Goal: Task Accomplishment & Management: Manage account settings

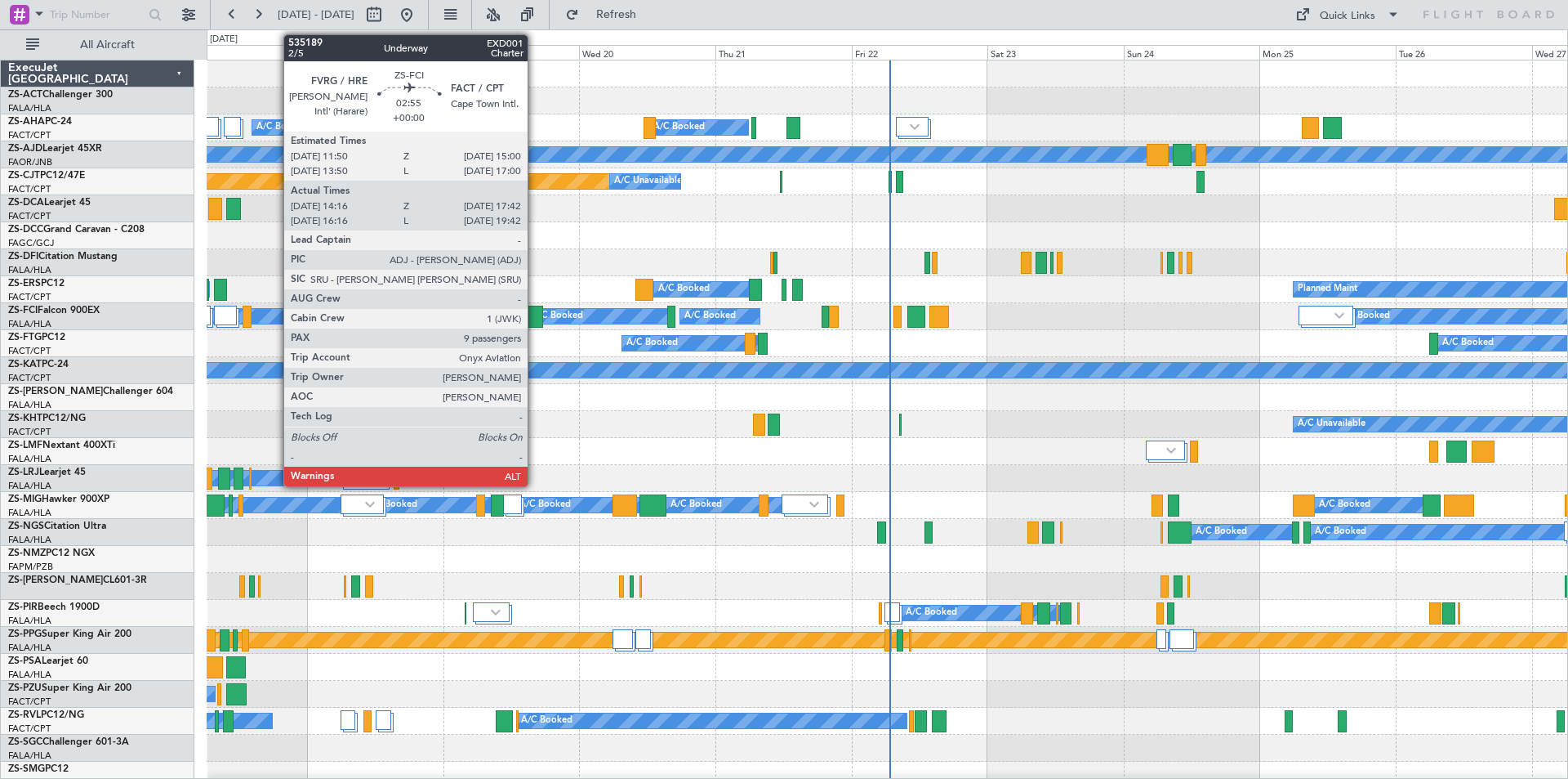
click at [536, 316] on div at bounding box center [533, 316] width 19 height 22
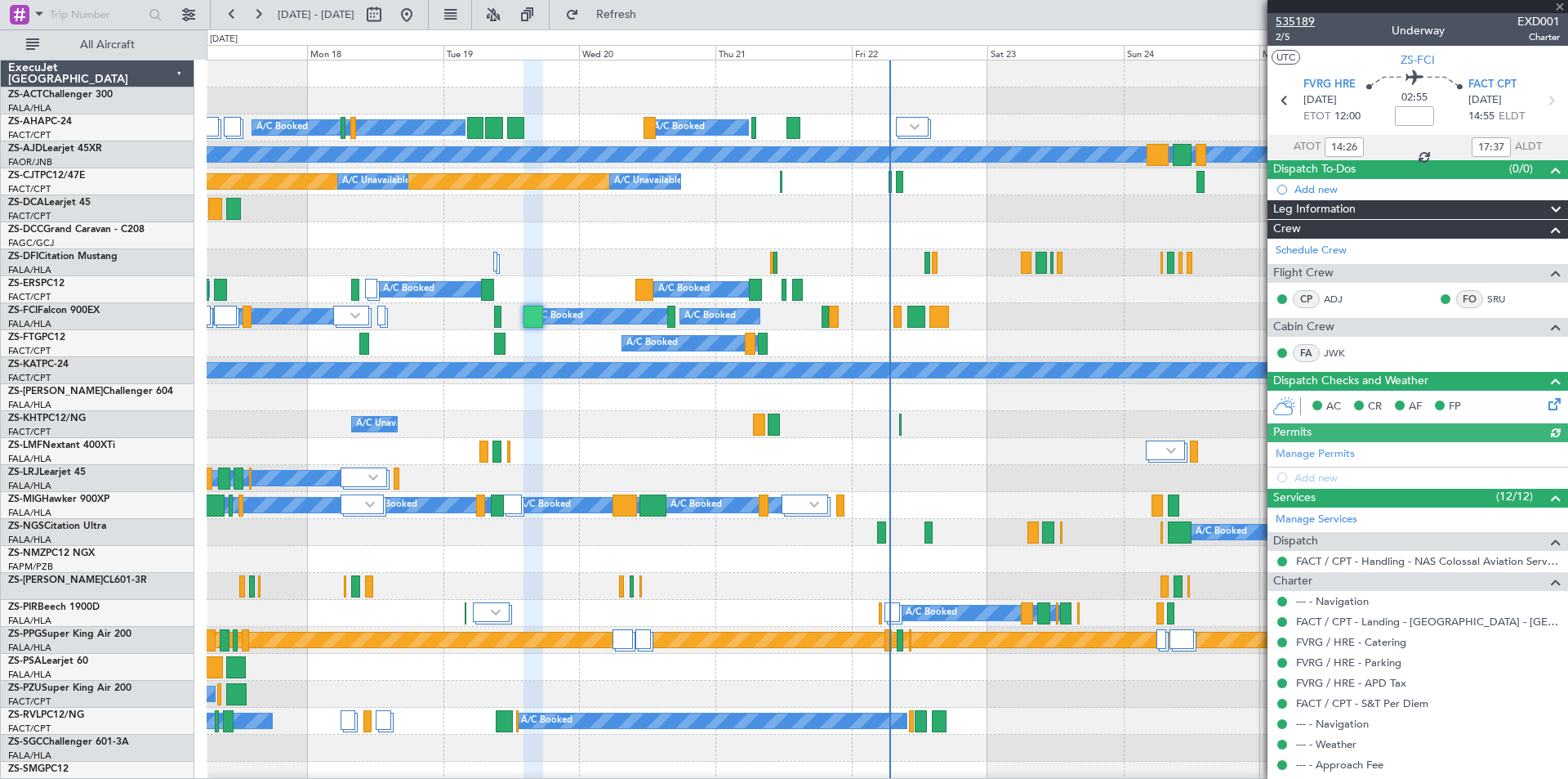
click at [1308, 24] on span "535189" at bounding box center [1295, 22] width 39 height 17
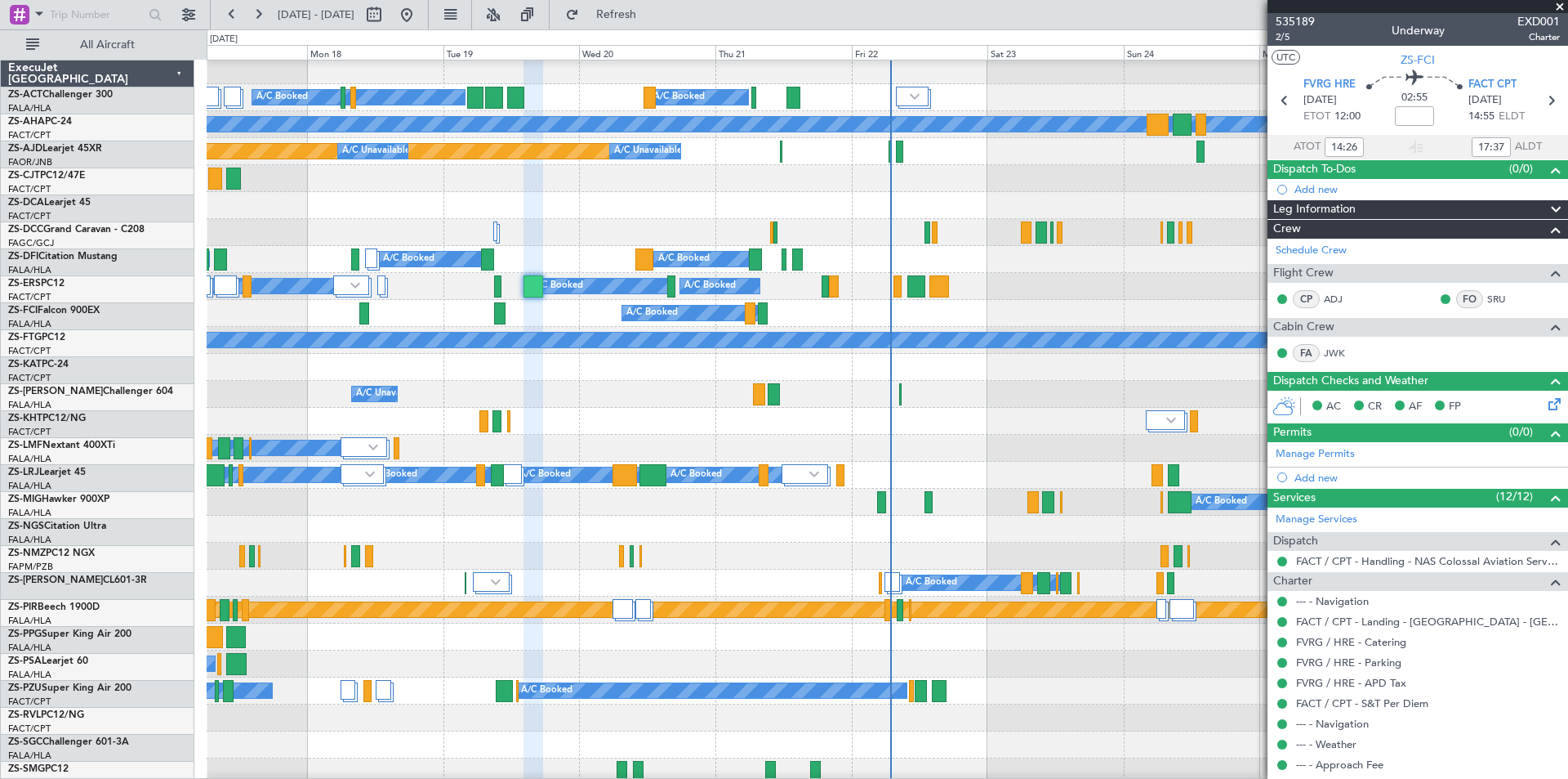
scroll to position [164, 0]
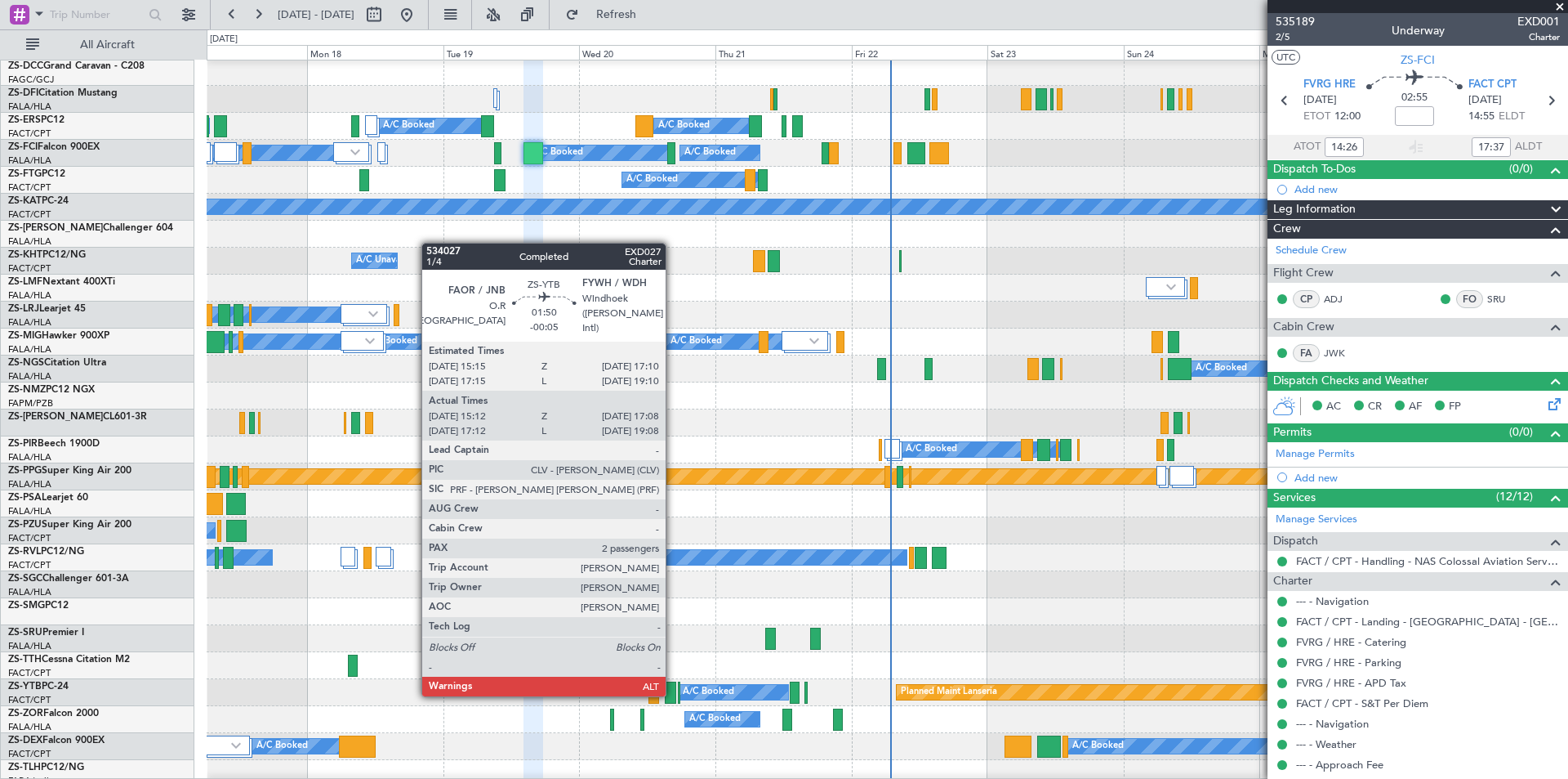
click at [673, 694] on div at bounding box center [671, 692] width 12 height 22
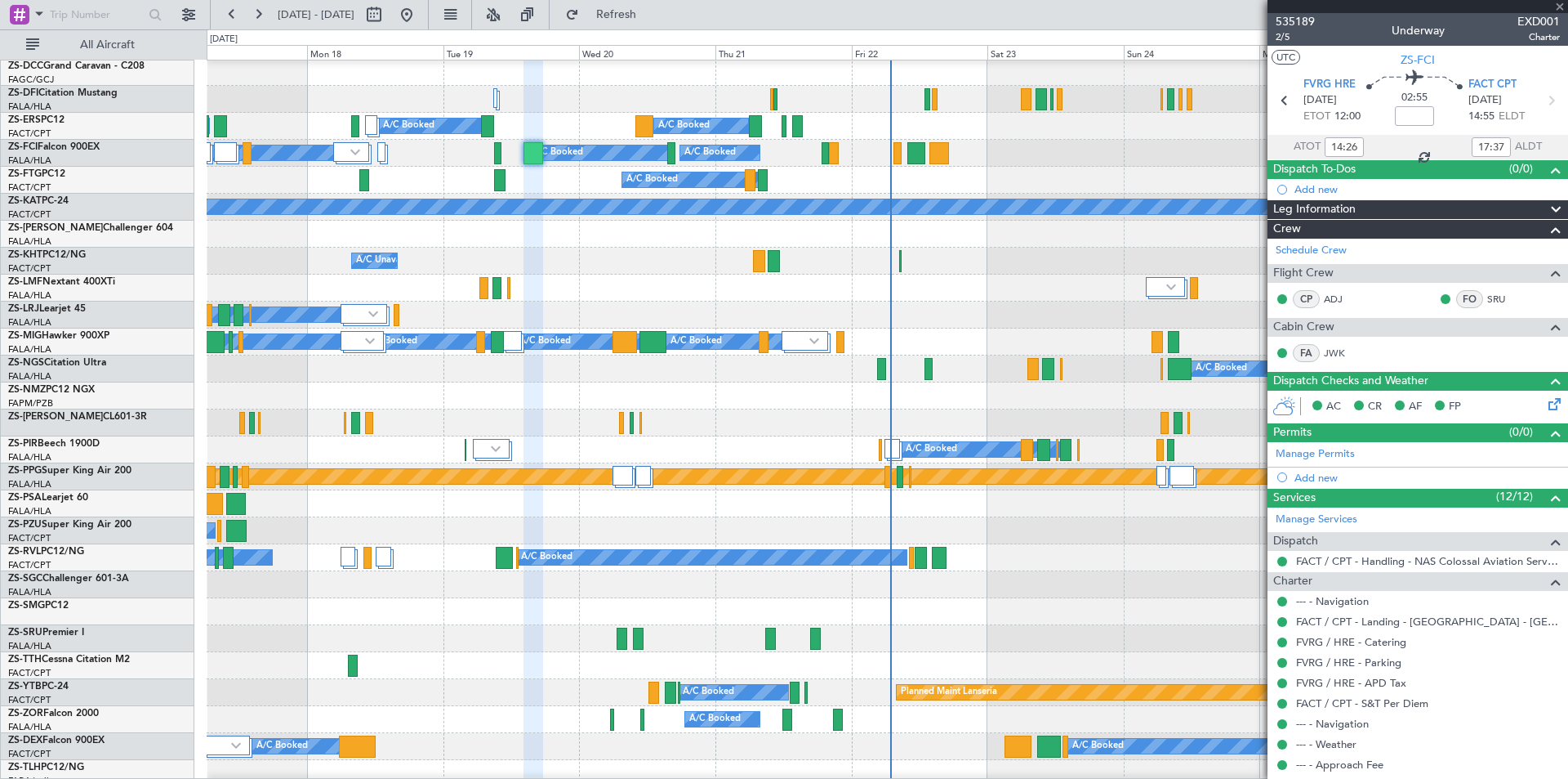
type input "-00:05"
type input "15:12"
type input "17:03"
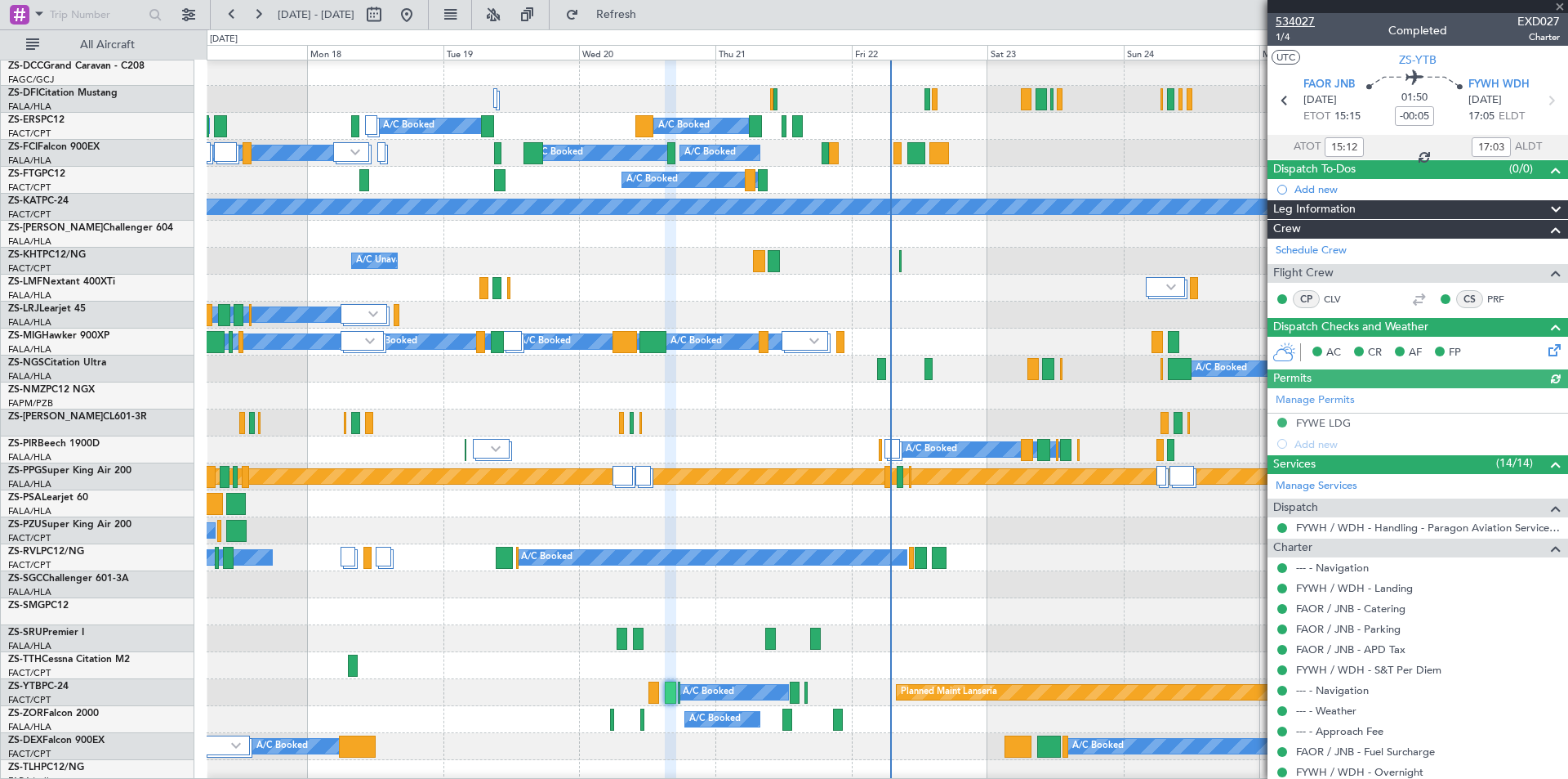
click at [1301, 21] on span "534027" at bounding box center [1295, 22] width 39 height 17
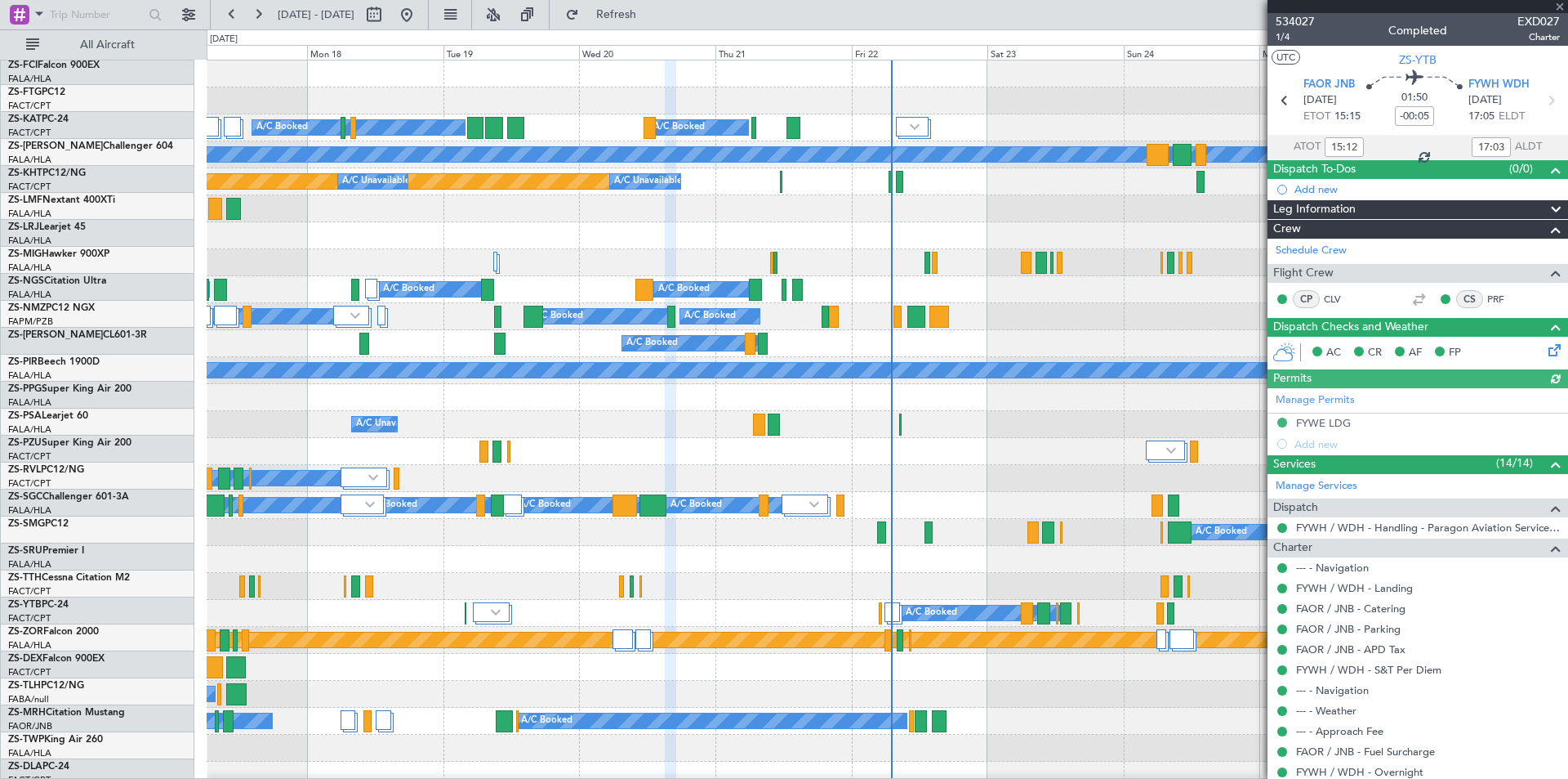
scroll to position [0, 0]
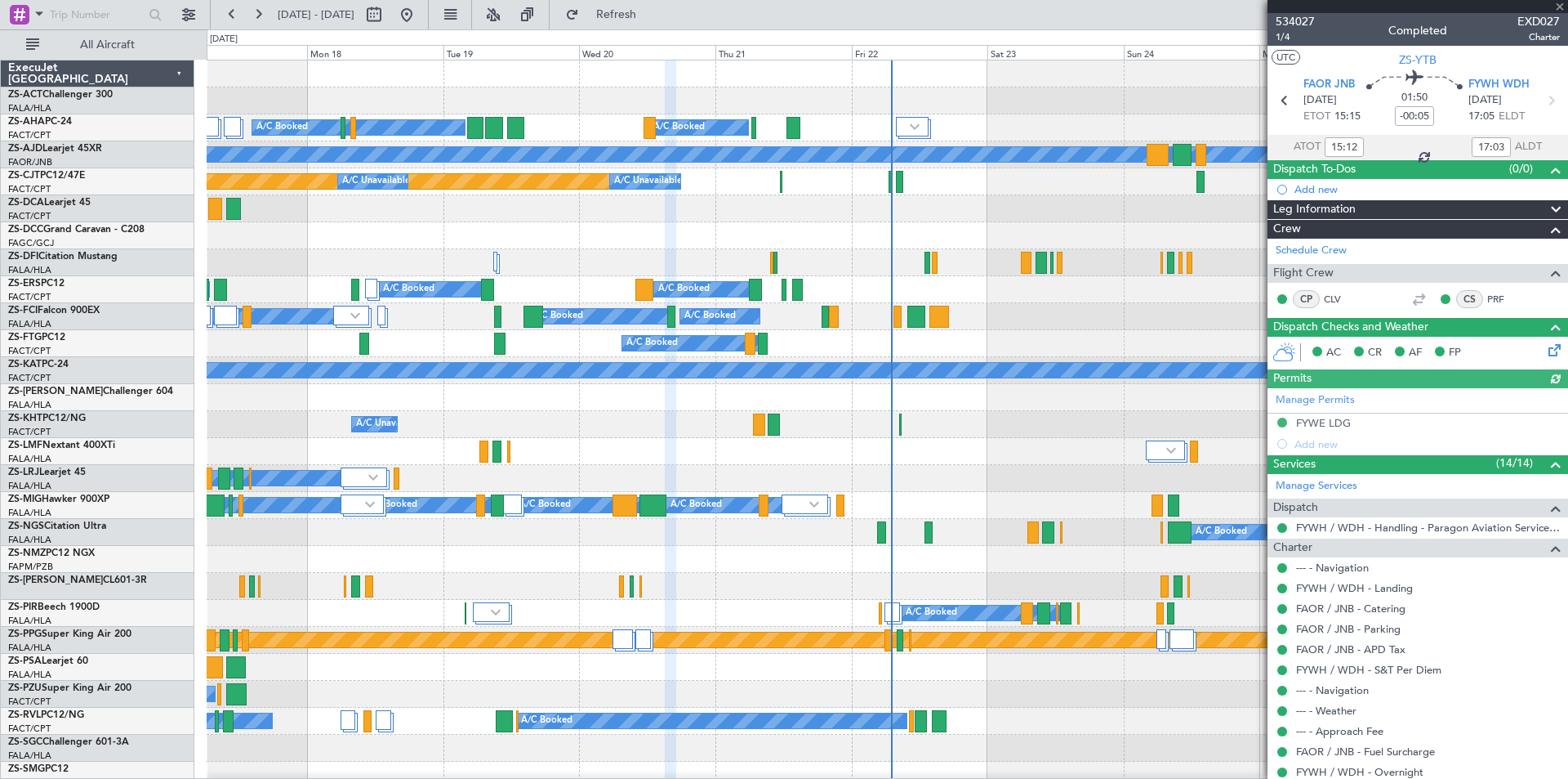
click at [1555, 7] on div at bounding box center [1418, 7] width 300 height 13
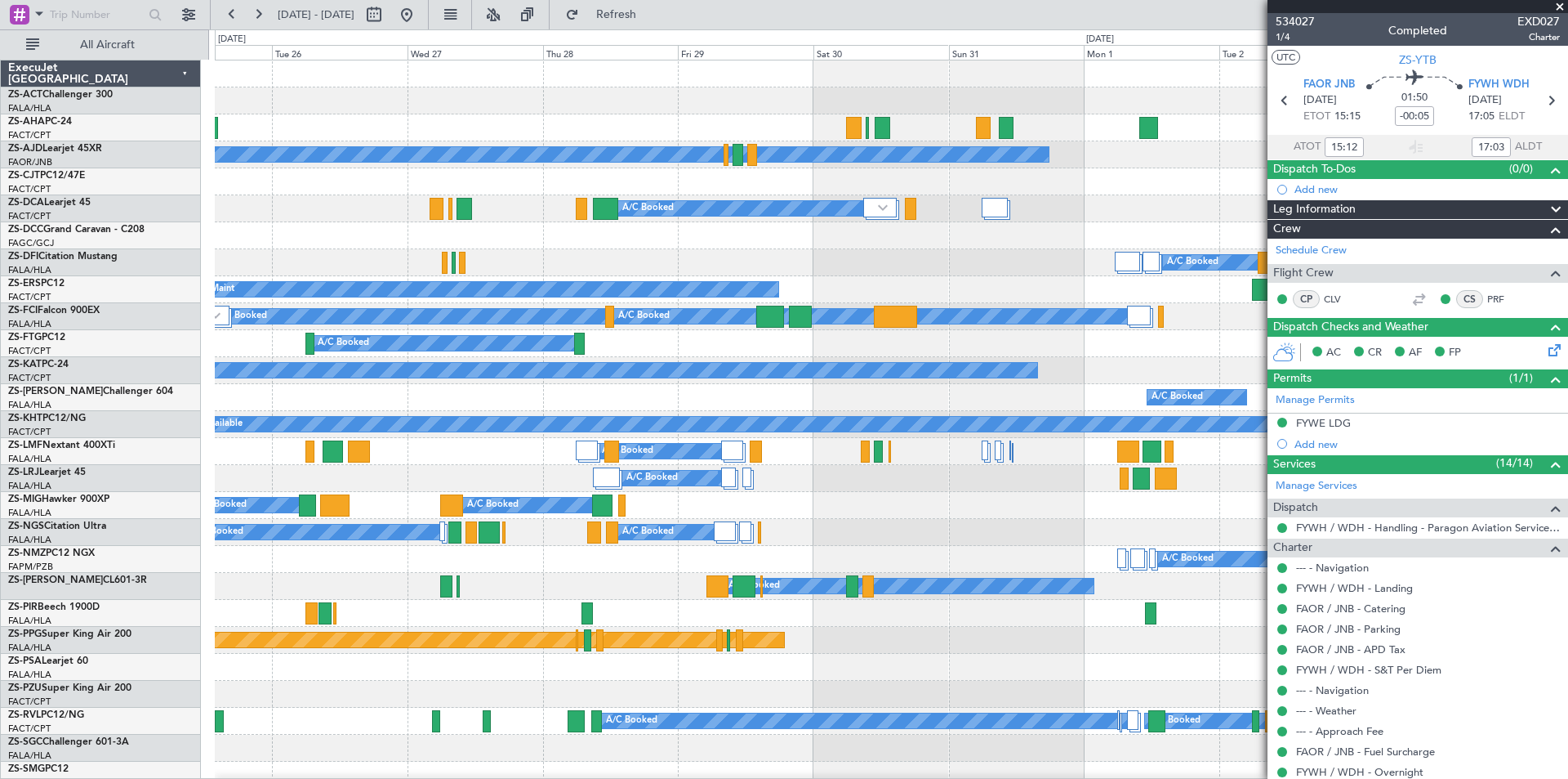
click at [1558, 4] on span at bounding box center [1559, 7] width 16 height 14
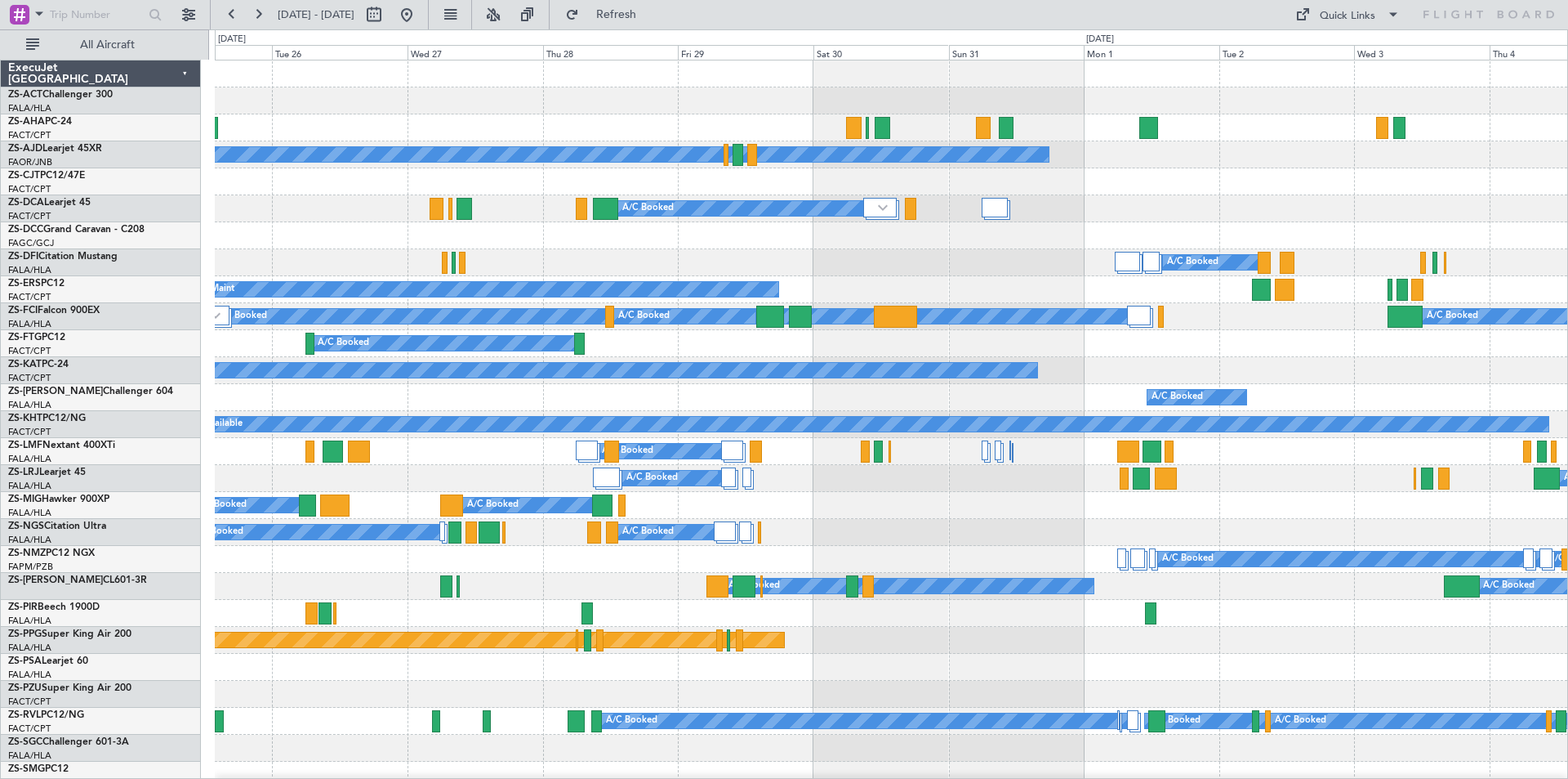
type input "0"
click at [256, 11] on button at bounding box center [258, 14] width 26 height 26
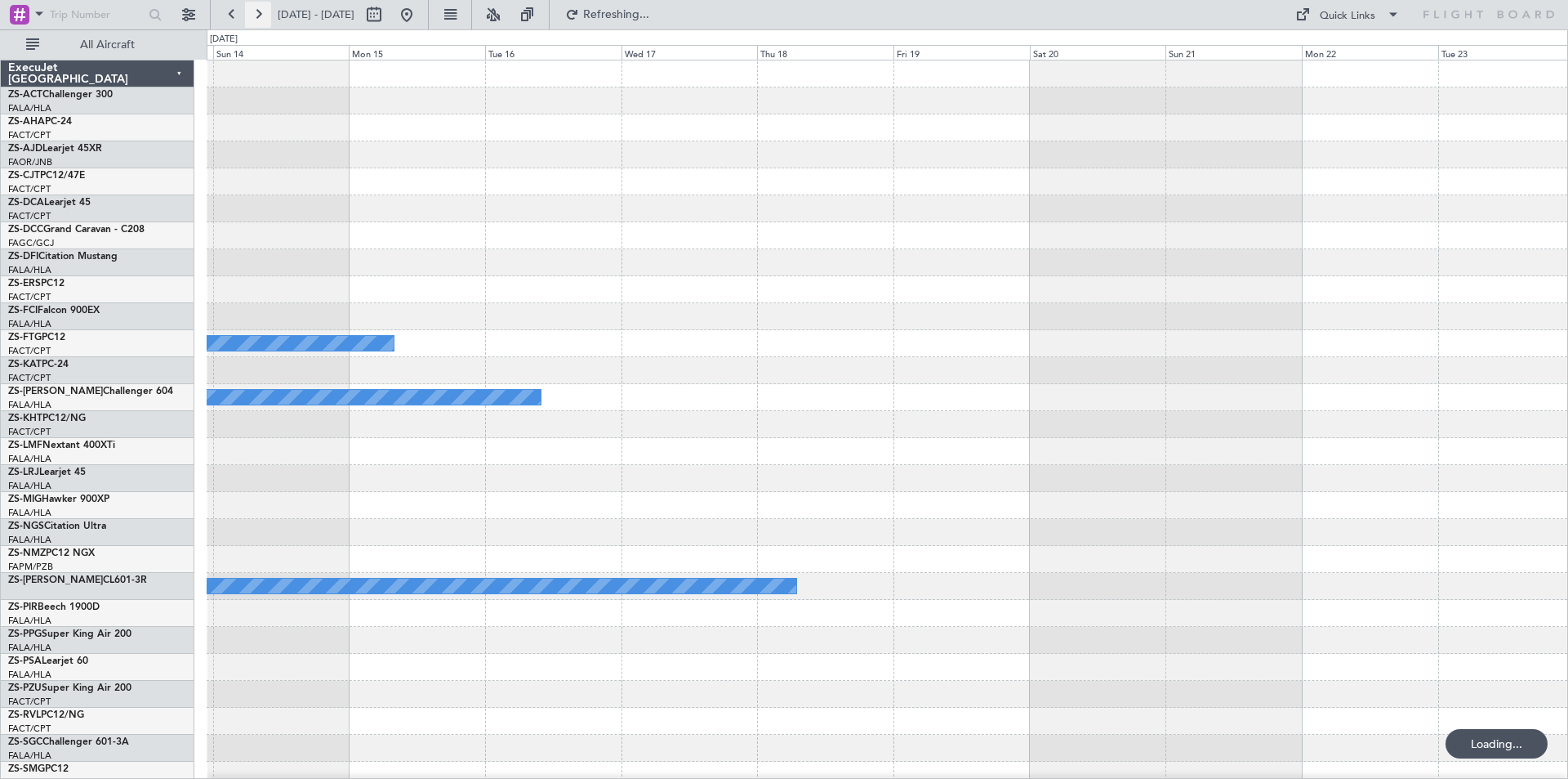
click at [256, 11] on button at bounding box center [258, 14] width 26 height 26
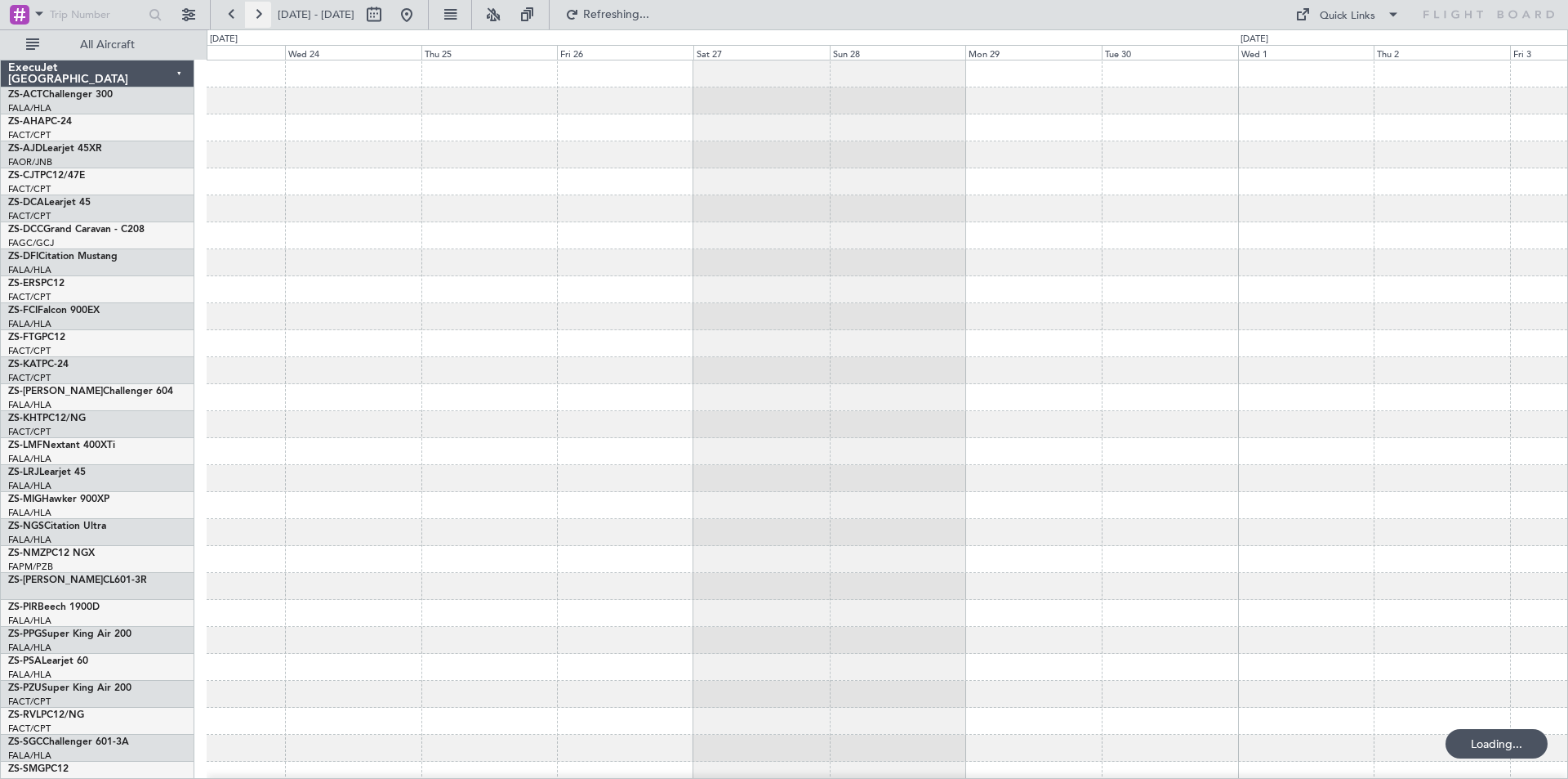
click at [256, 11] on button at bounding box center [258, 14] width 26 height 26
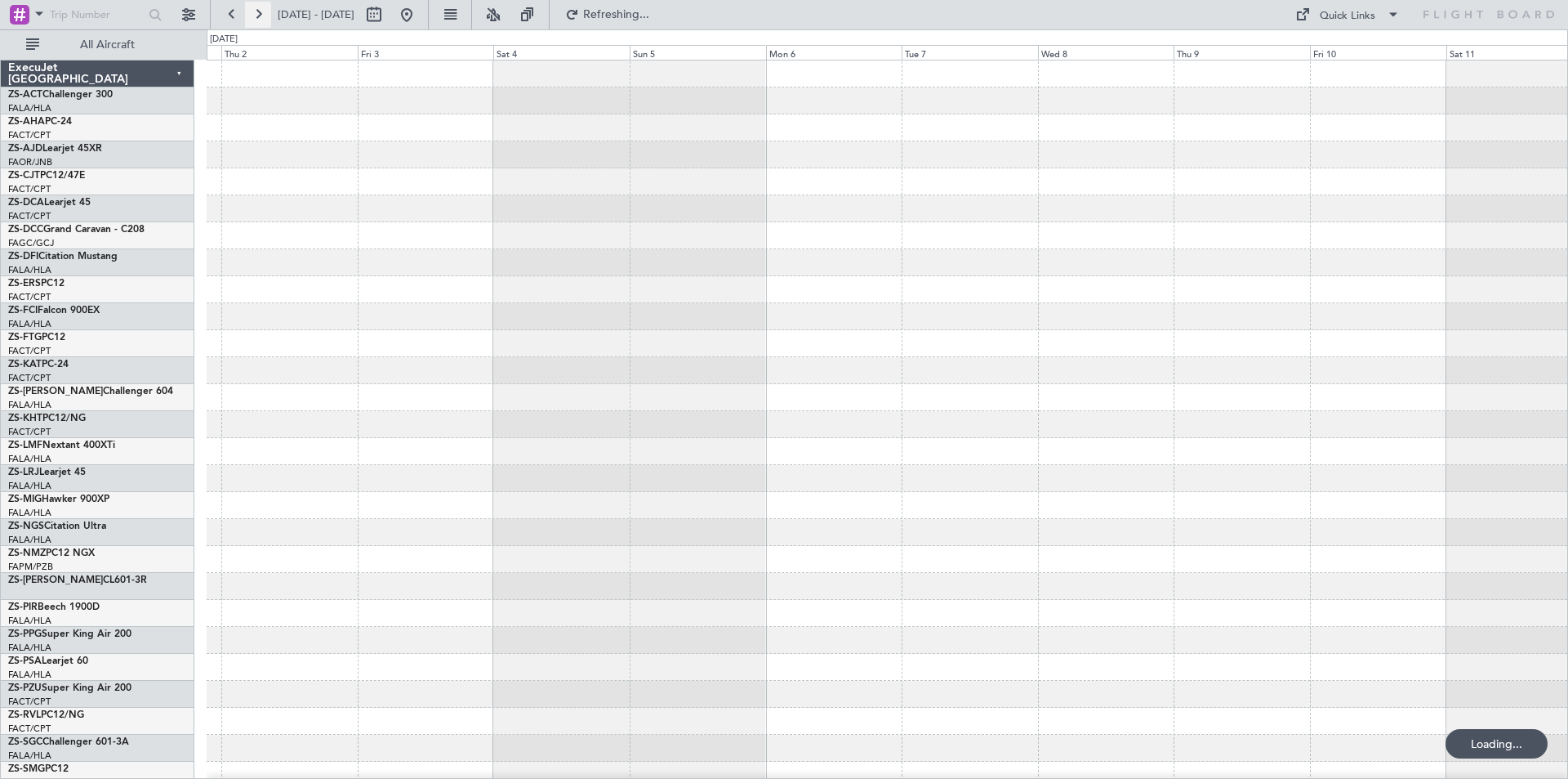
click at [256, 11] on button at bounding box center [258, 14] width 26 height 26
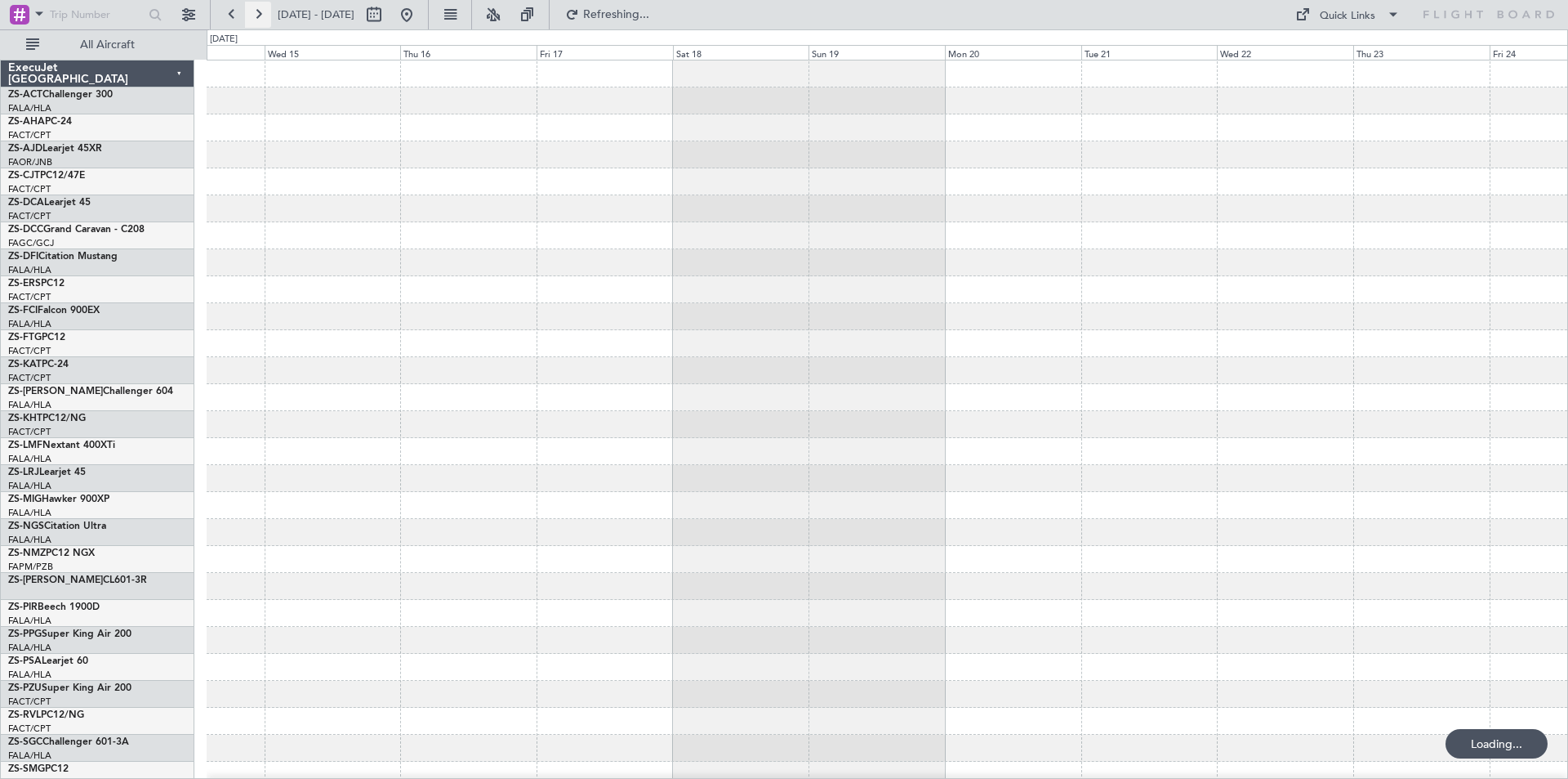
click at [256, 11] on button at bounding box center [258, 14] width 26 height 26
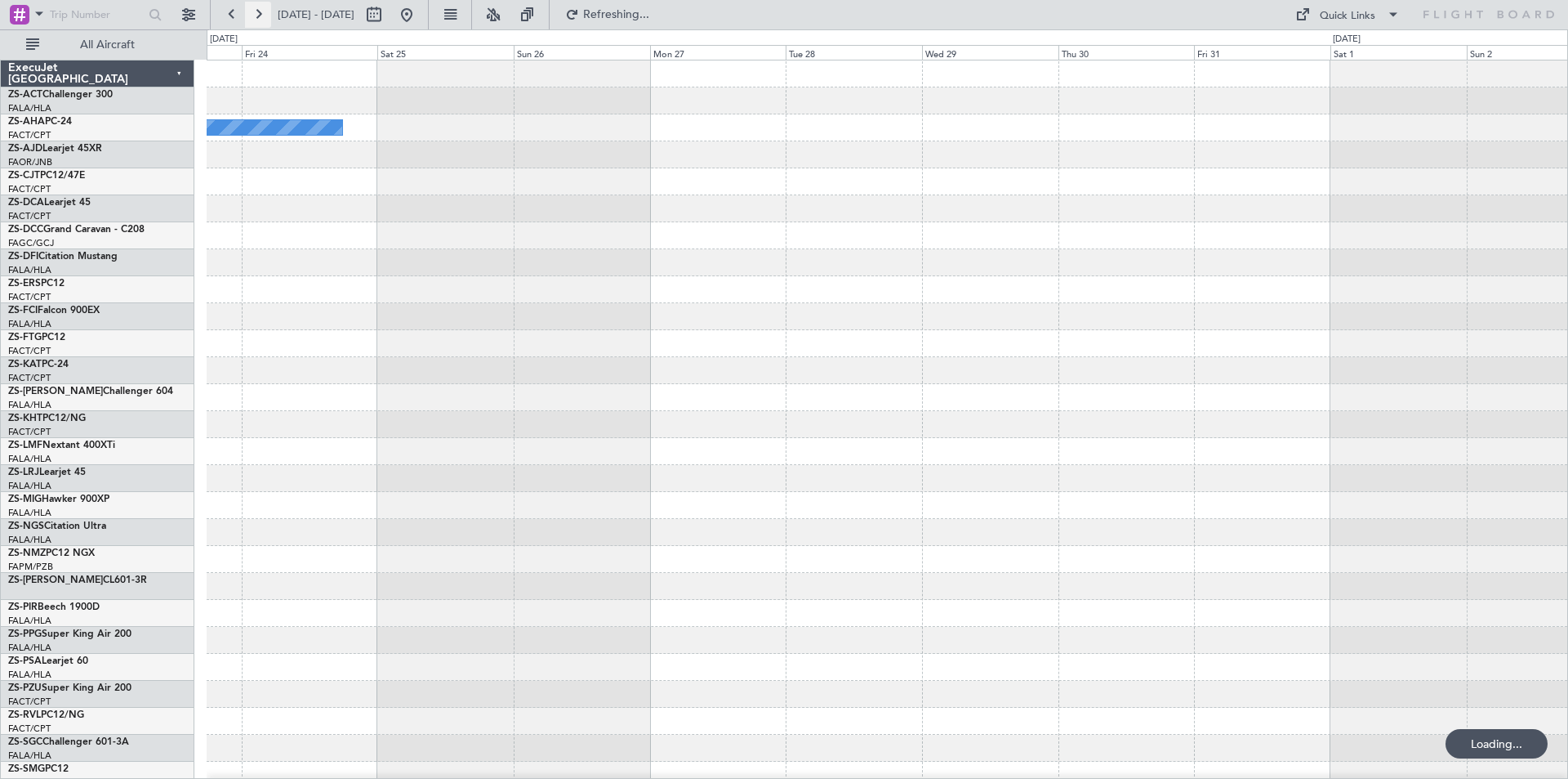
click at [256, 11] on button at bounding box center [258, 14] width 26 height 26
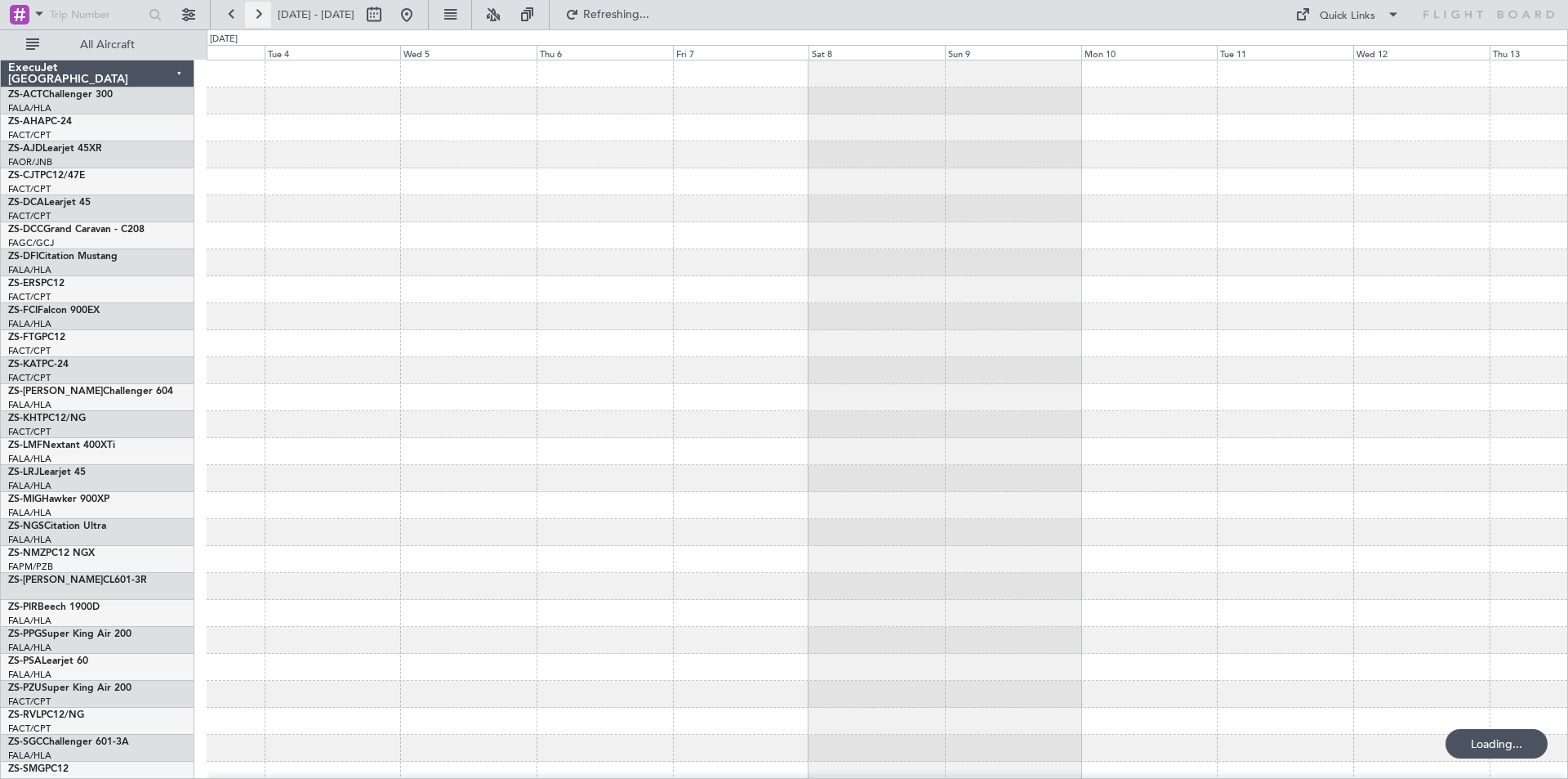
click at [256, 11] on button at bounding box center [258, 14] width 26 height 26
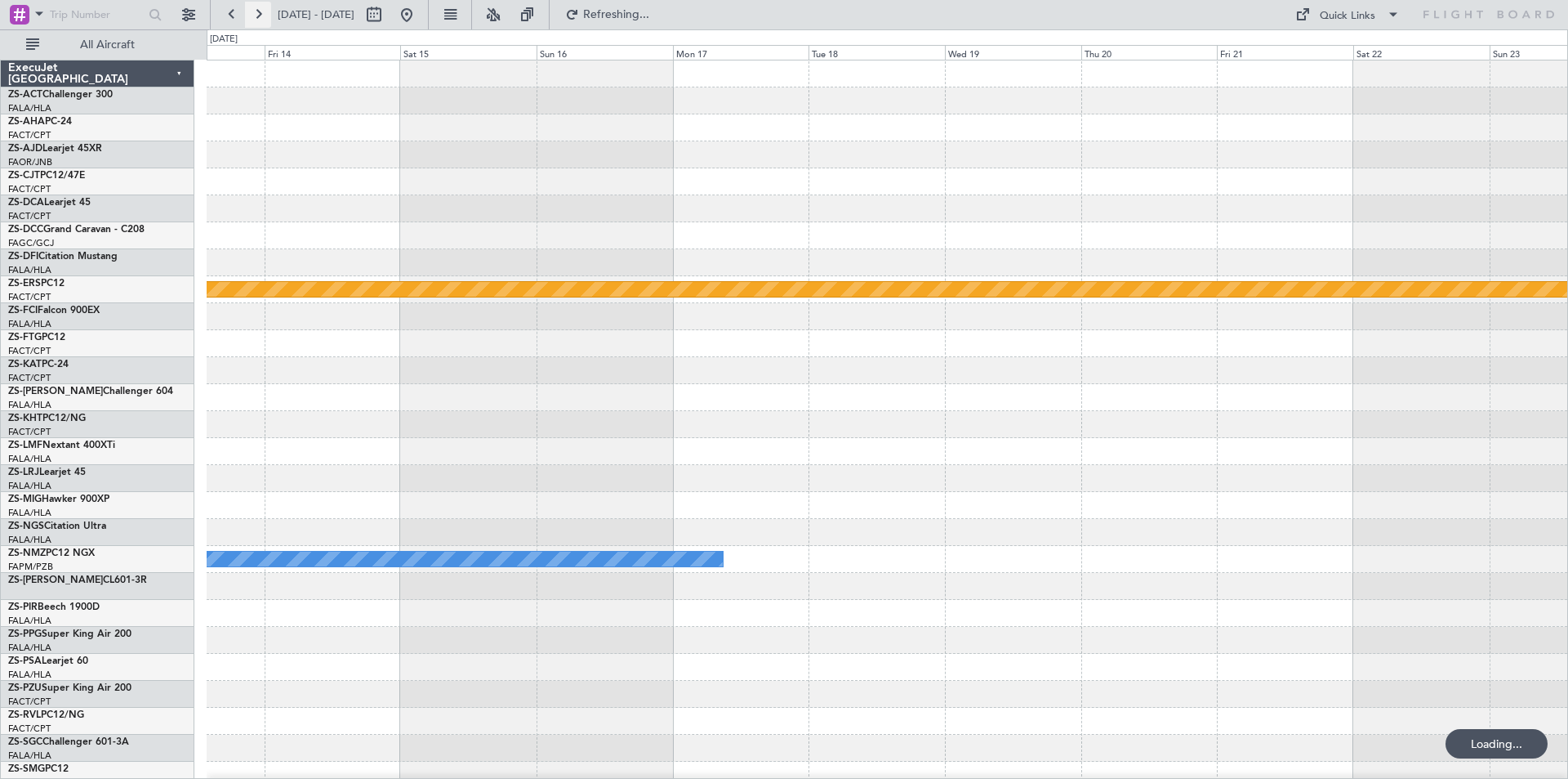
click at [256, 11] on button at bounding box center [258, 14] width 26 height 26
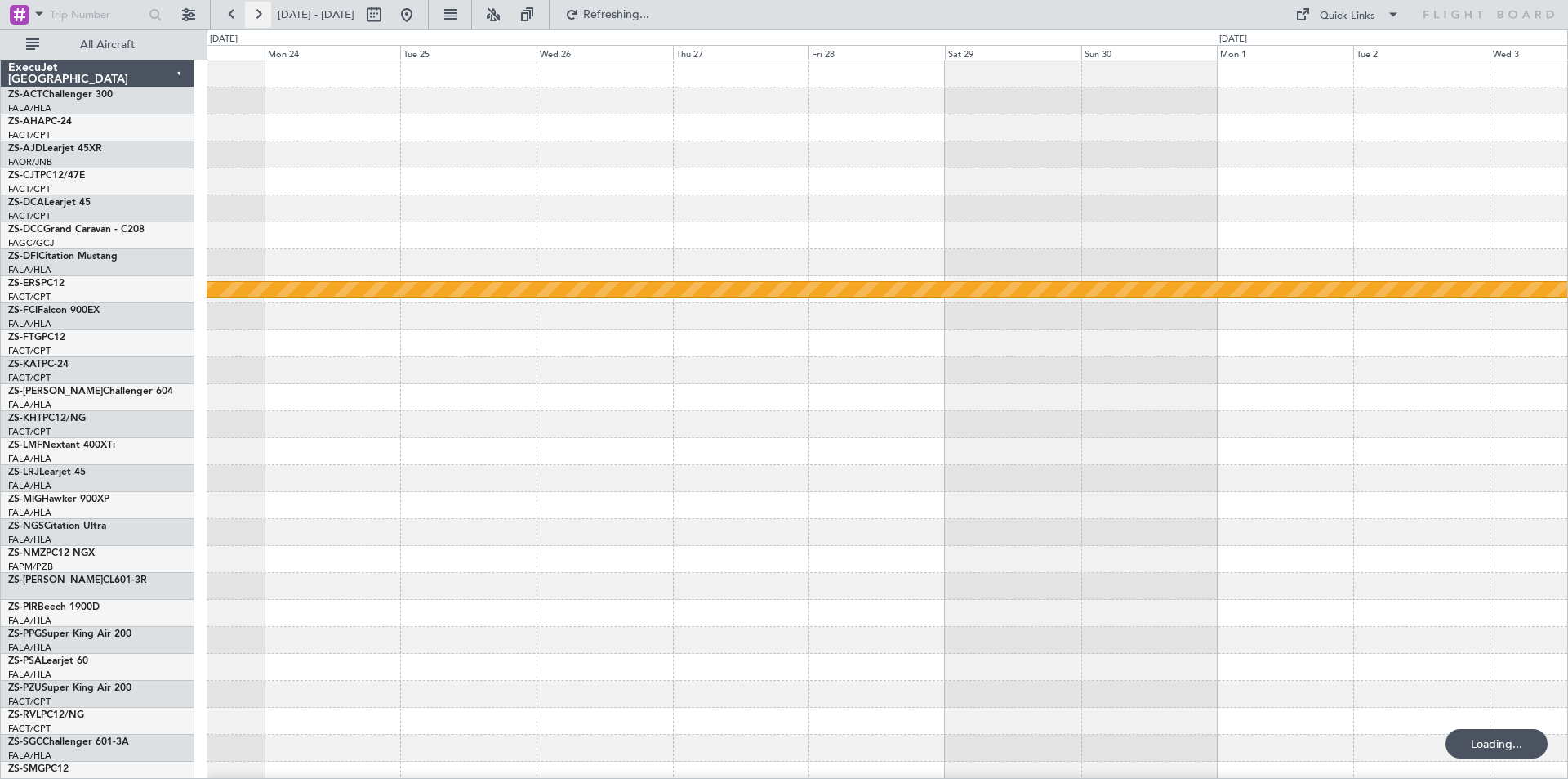
click at [256, 11] on button at bounding box center [258, 14] width 26 height 26
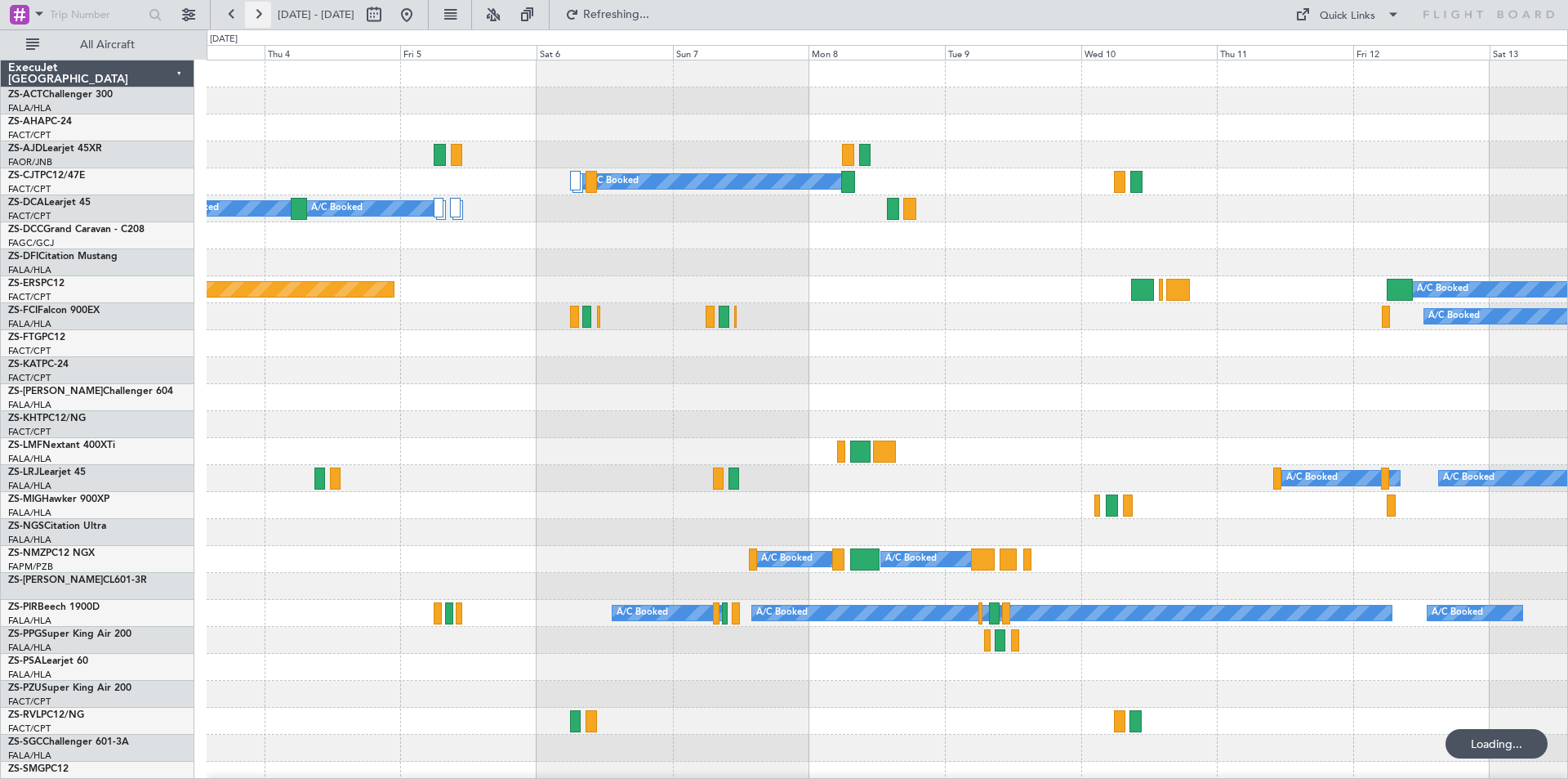
click at [256, 11] on button at bounding box center [258, 14] width 26 height 26
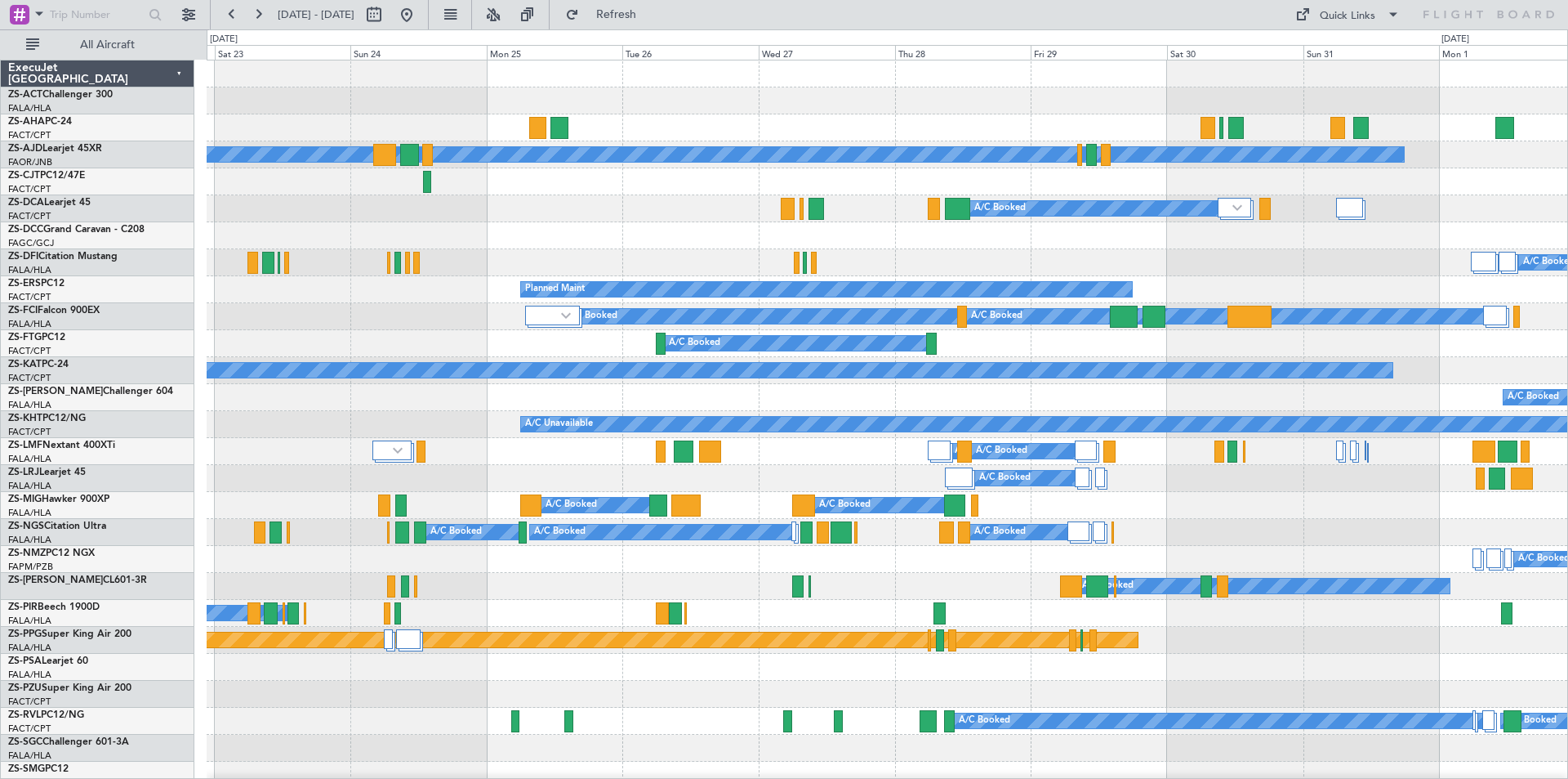
click at [243, 434] on div "A/C Unavailable" at bounding box center [887, 425] width 1360 height 27
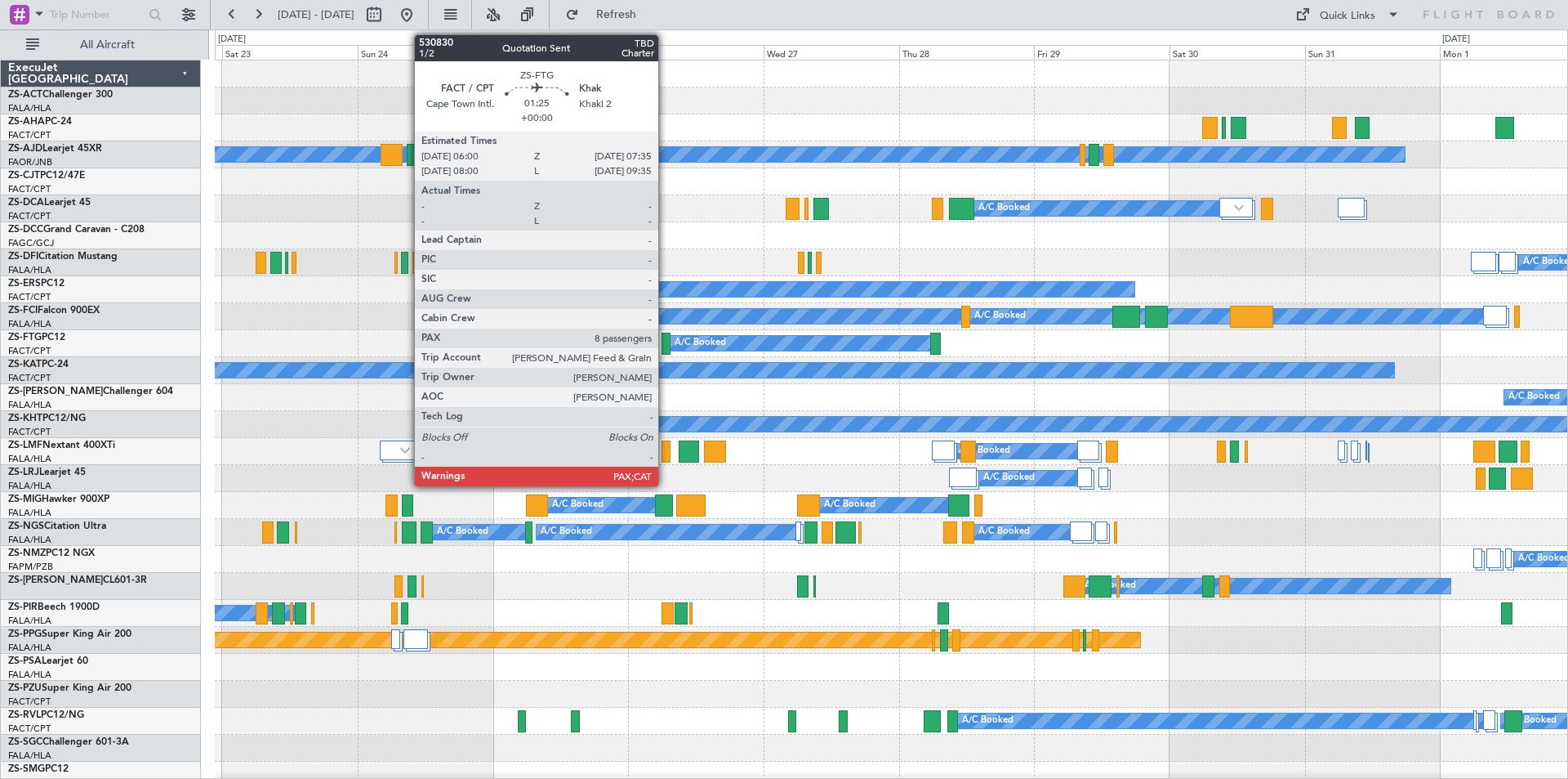
click at [665, 344] on div at bounding box center [665, 343] width 9 height 22
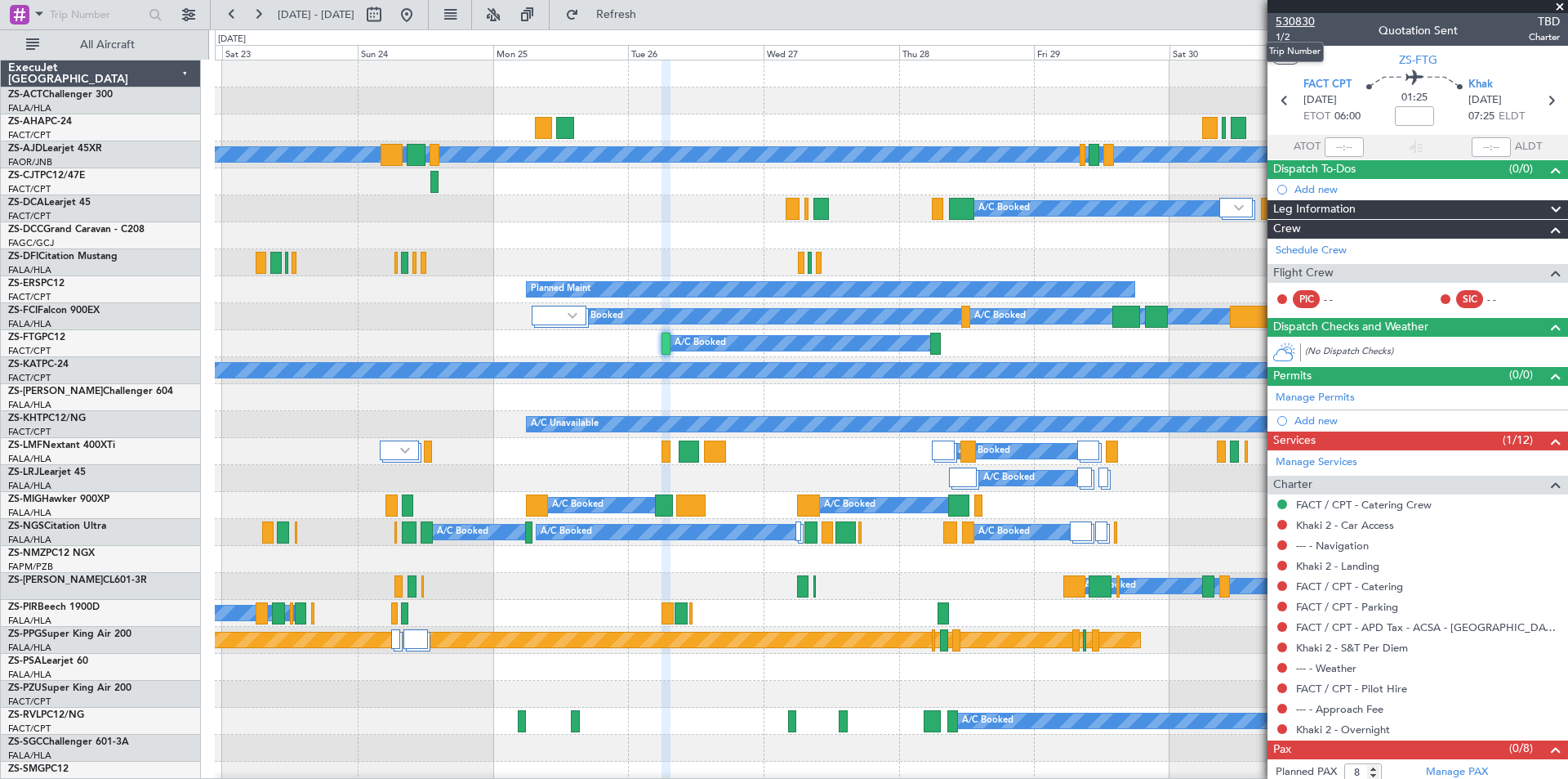
click at [1285, 21] on span "530830" at bounding box center [1295, 22] width 39 height 17
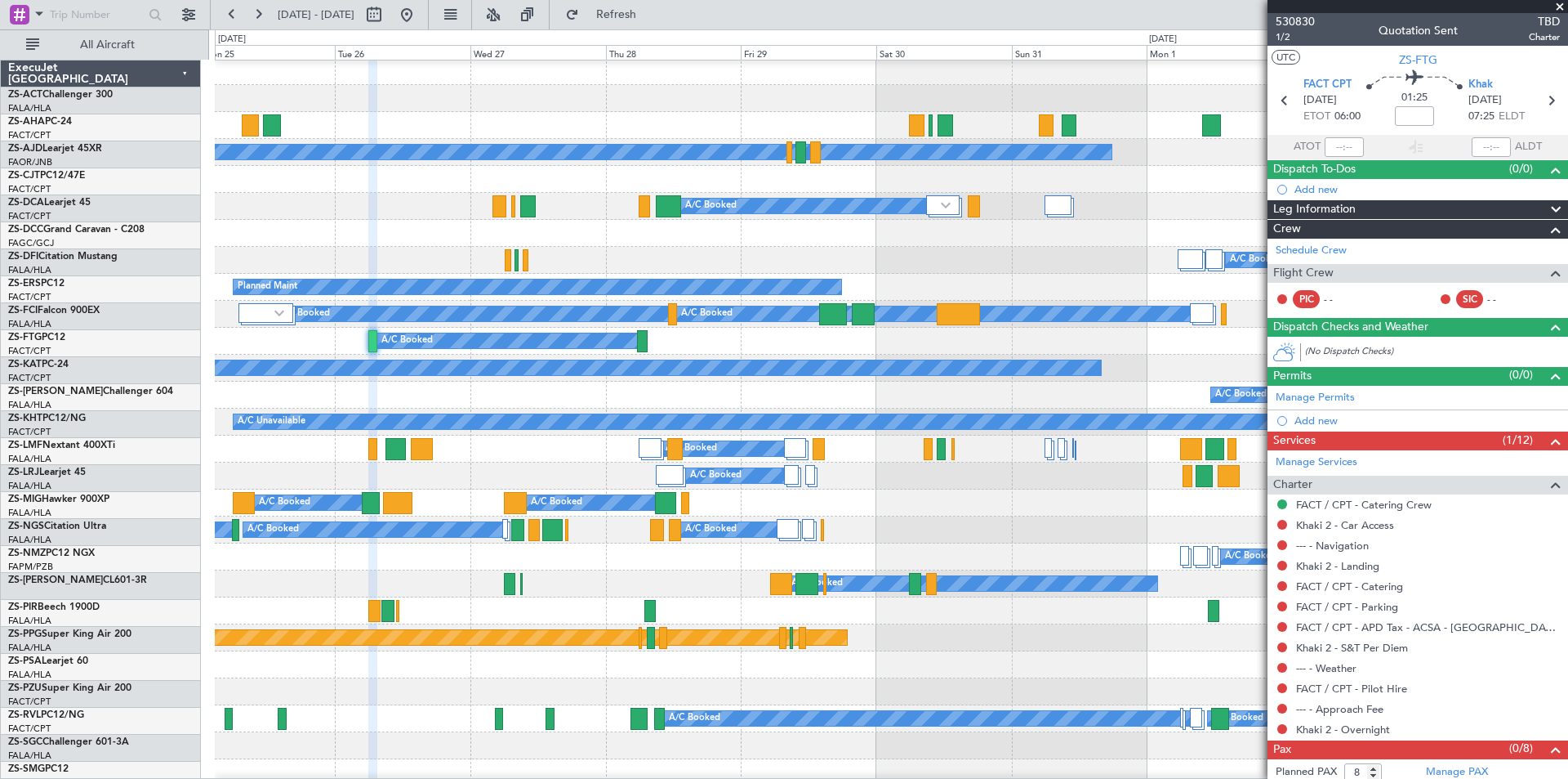
scroll to position [3, 0]
click at [714, 584] on div "A/C Booked A/C Booked" at bounding box center [890, 584] width 1352 height 27
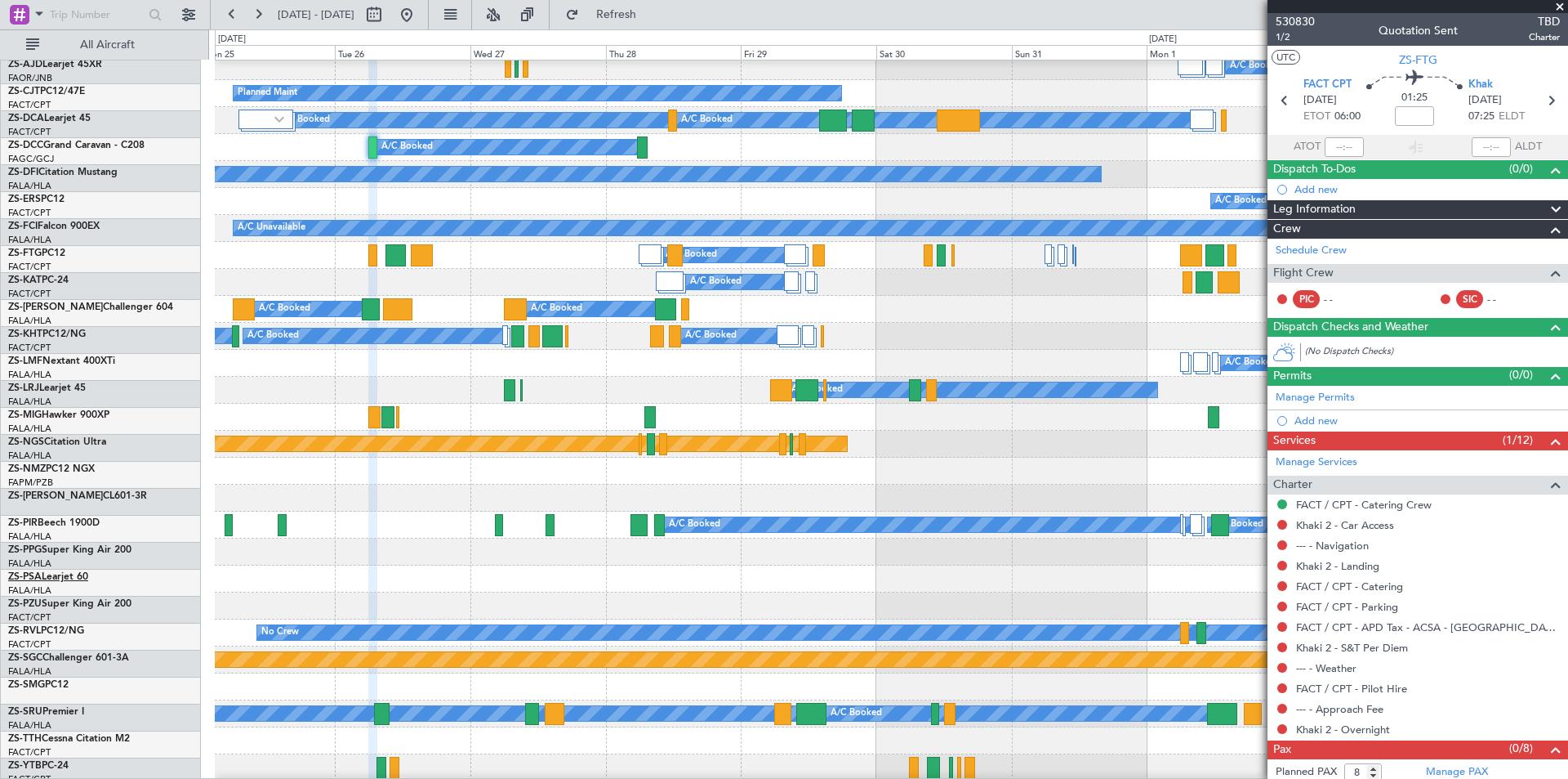
scroll to position [247, 0]
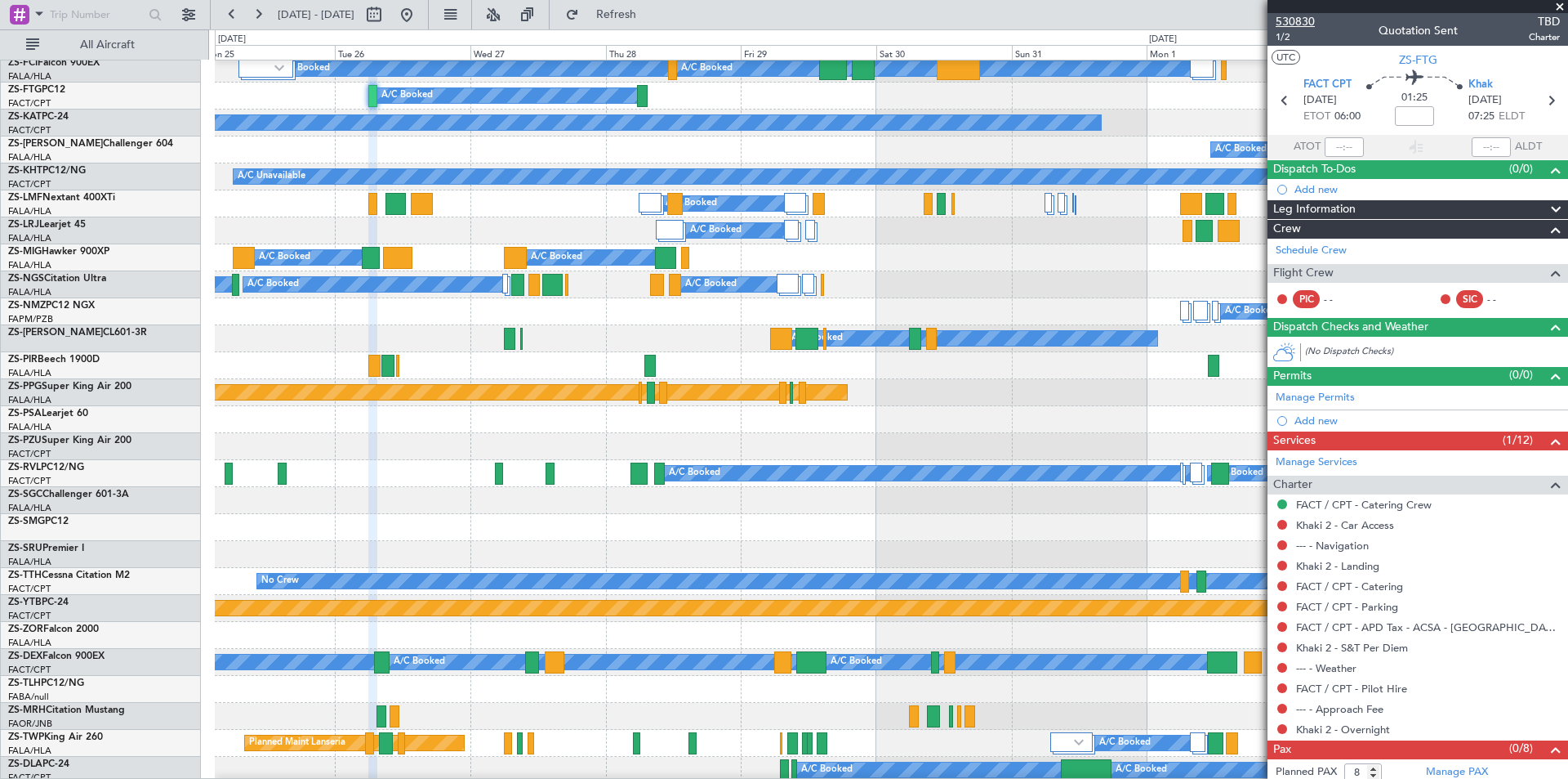
click at [1284, 25] on span "530830" at bounding box center [1295, 22] width 39 height 17
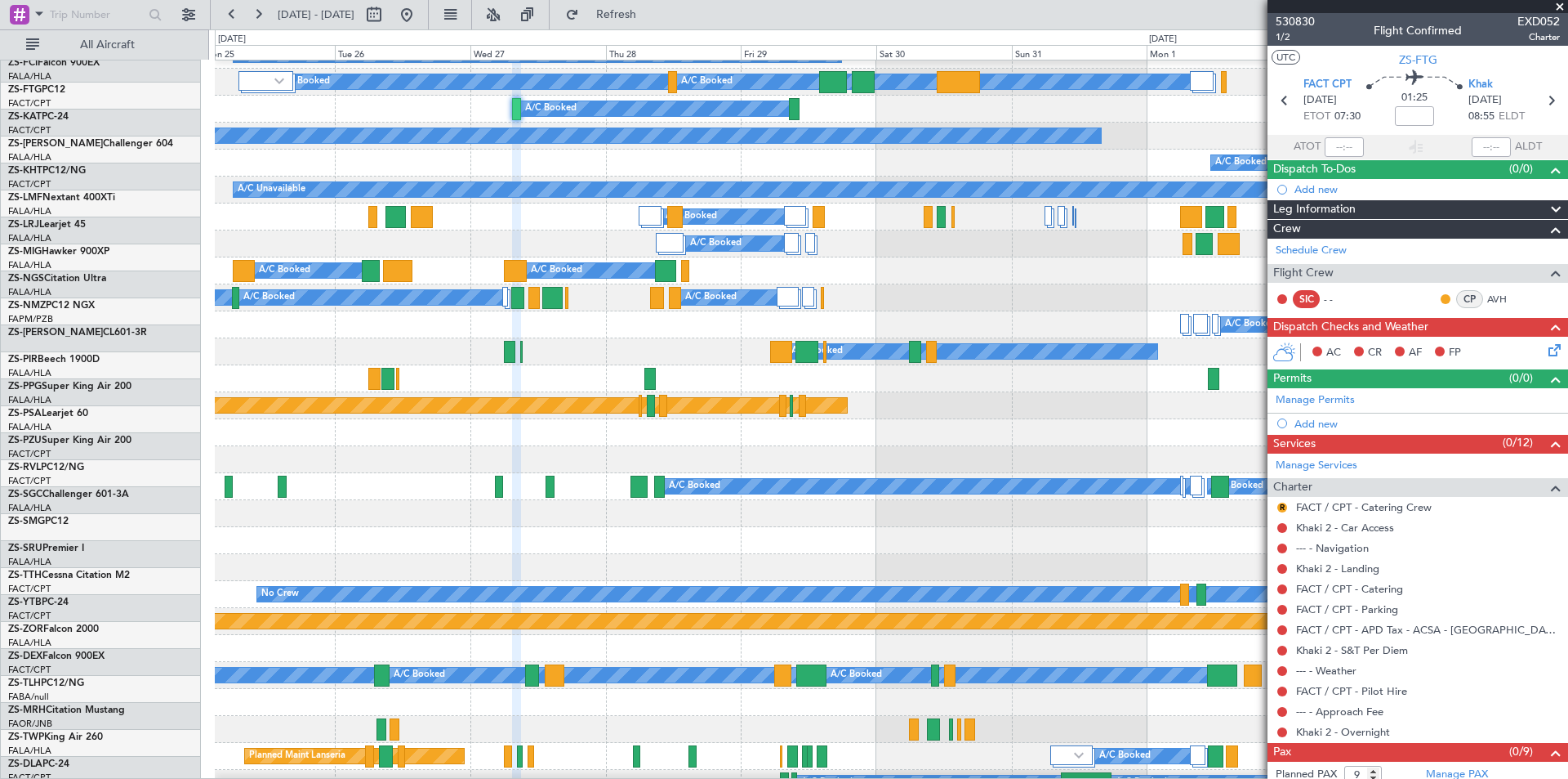
scroll to position [0, 0]
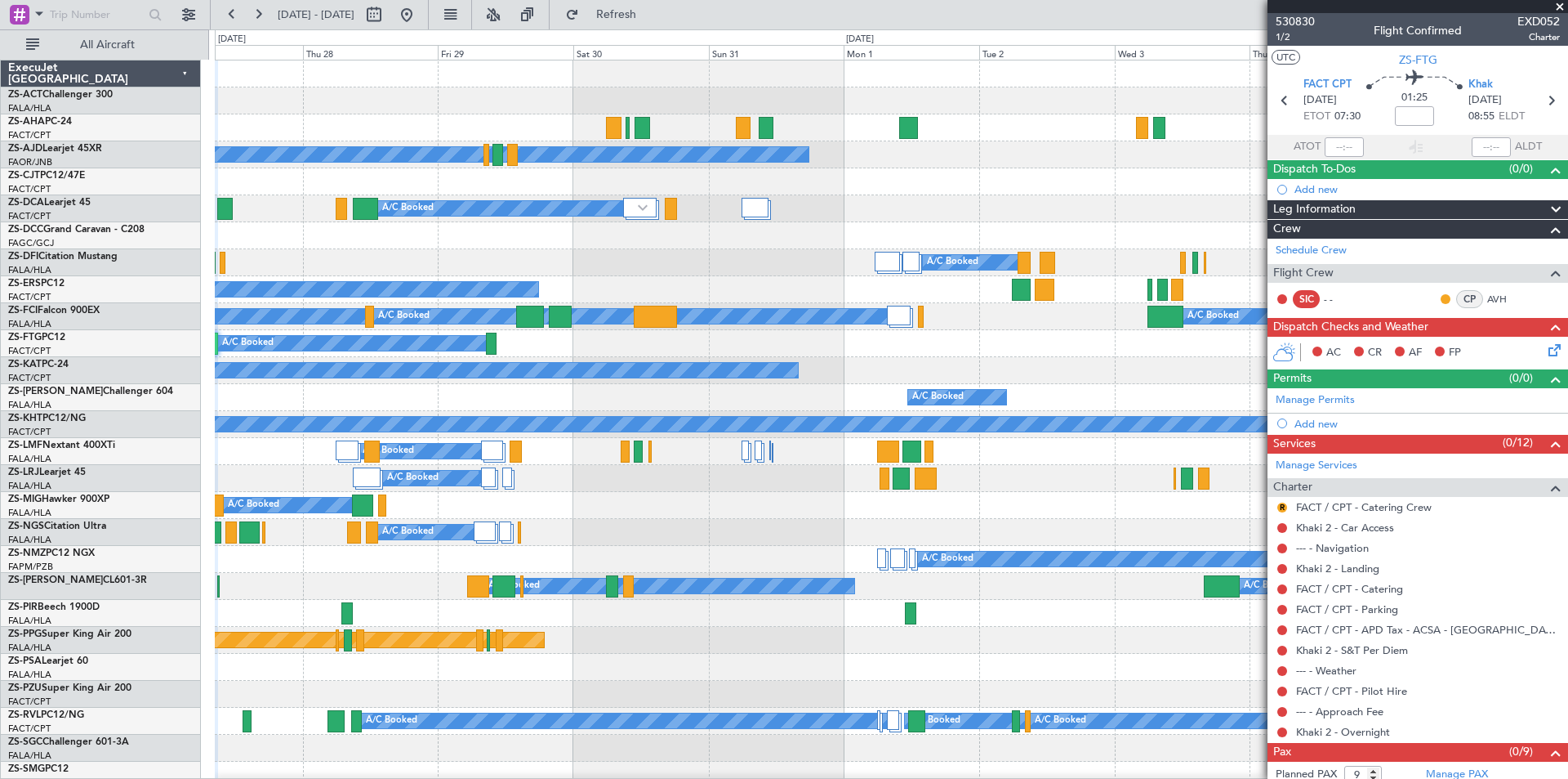
click at [563, 191] on div at bounding box center [890, 182] width 1352 height 27
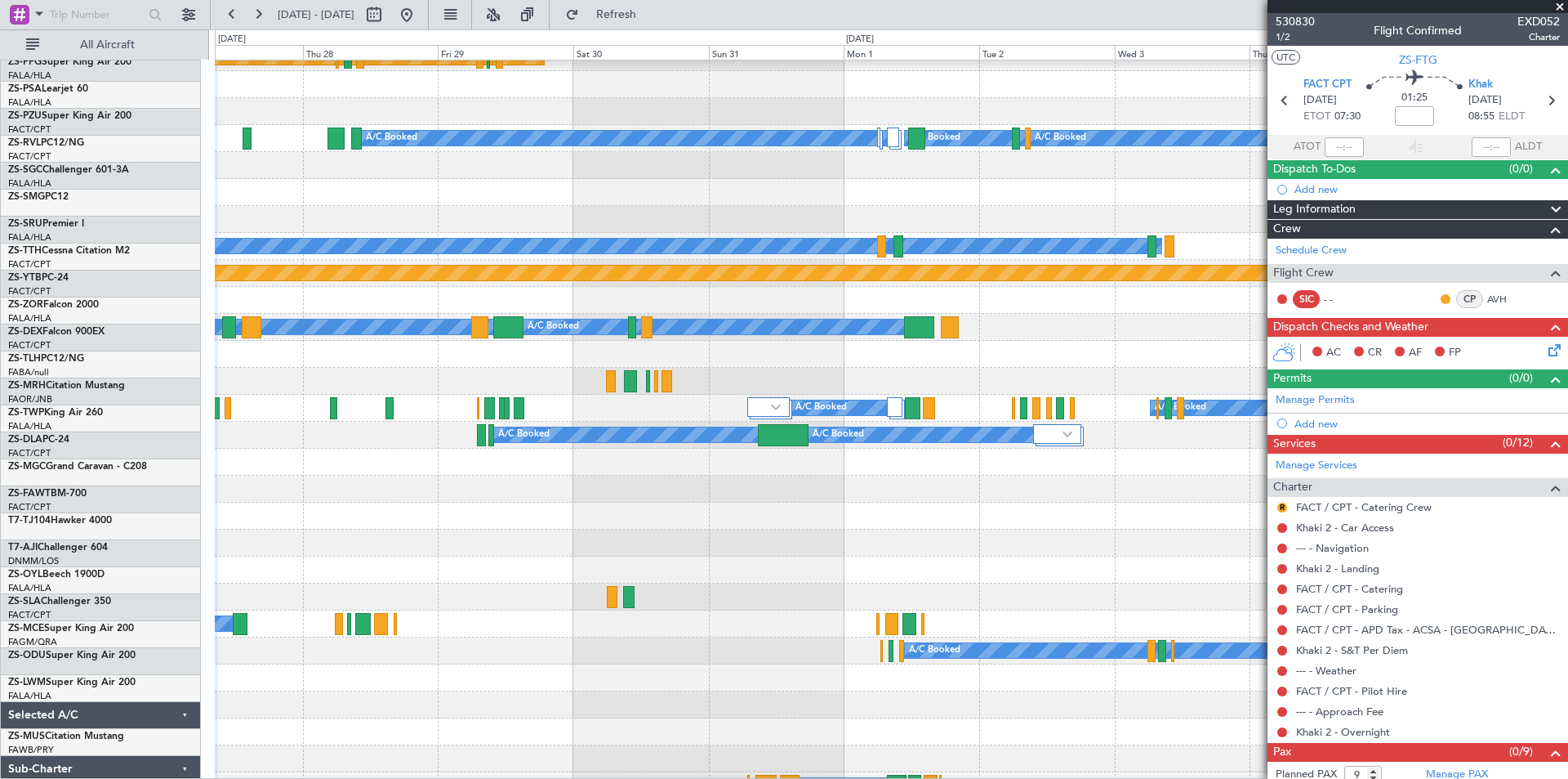
scroll to position [654, 0]
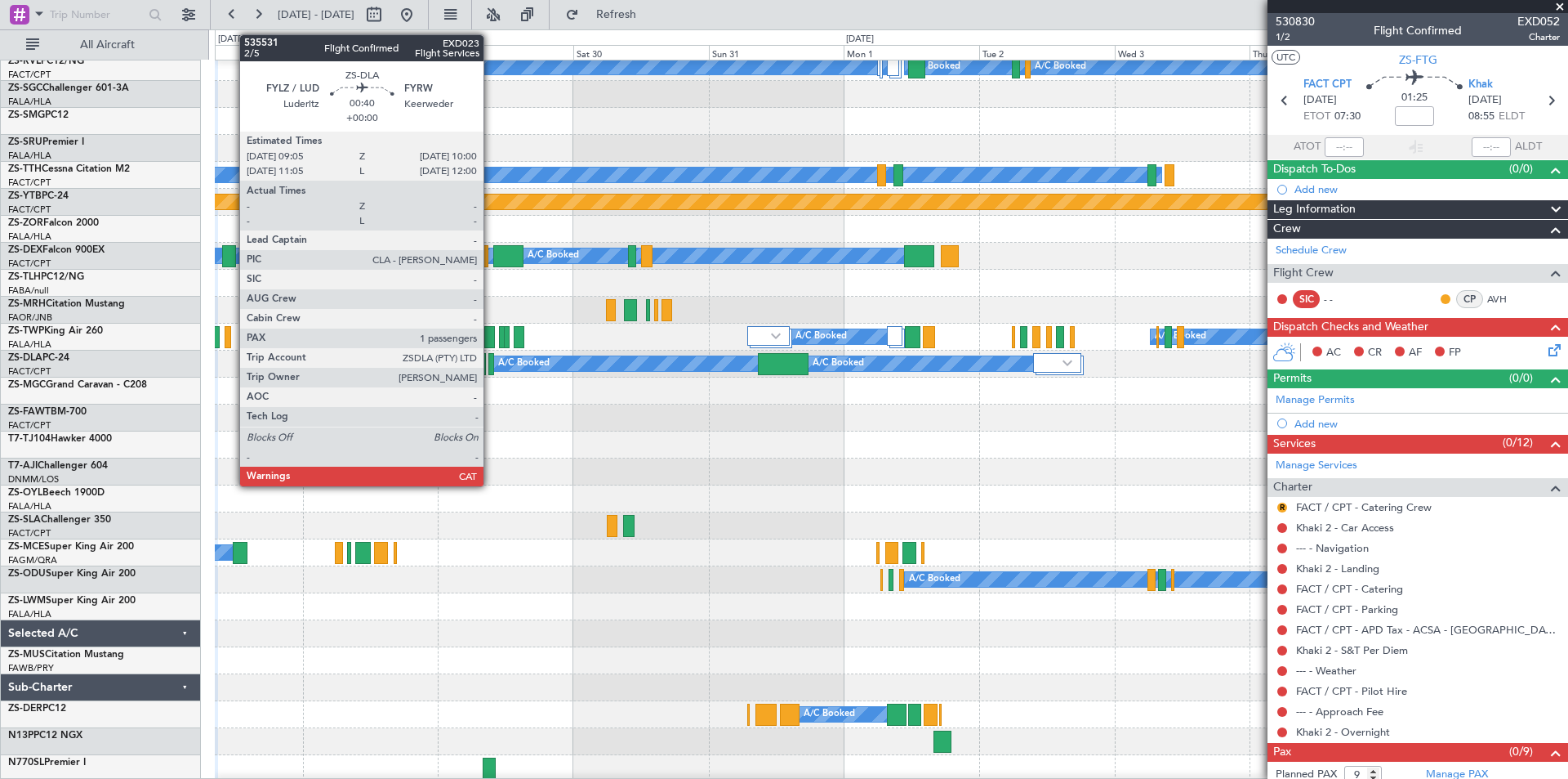
click at [491, 369] on div at bounding box center [491, 364] width 6 height 22
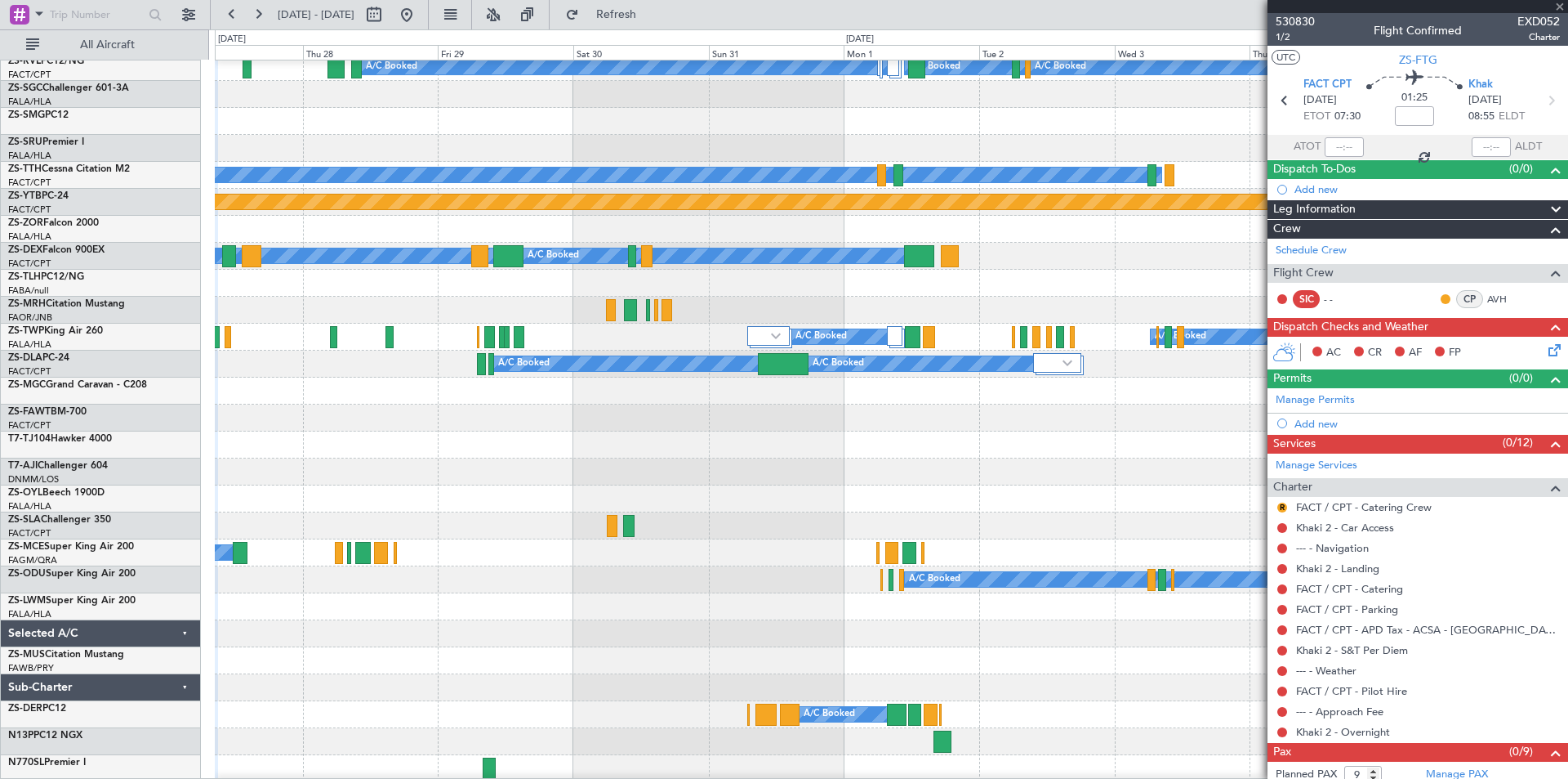
type input "1"
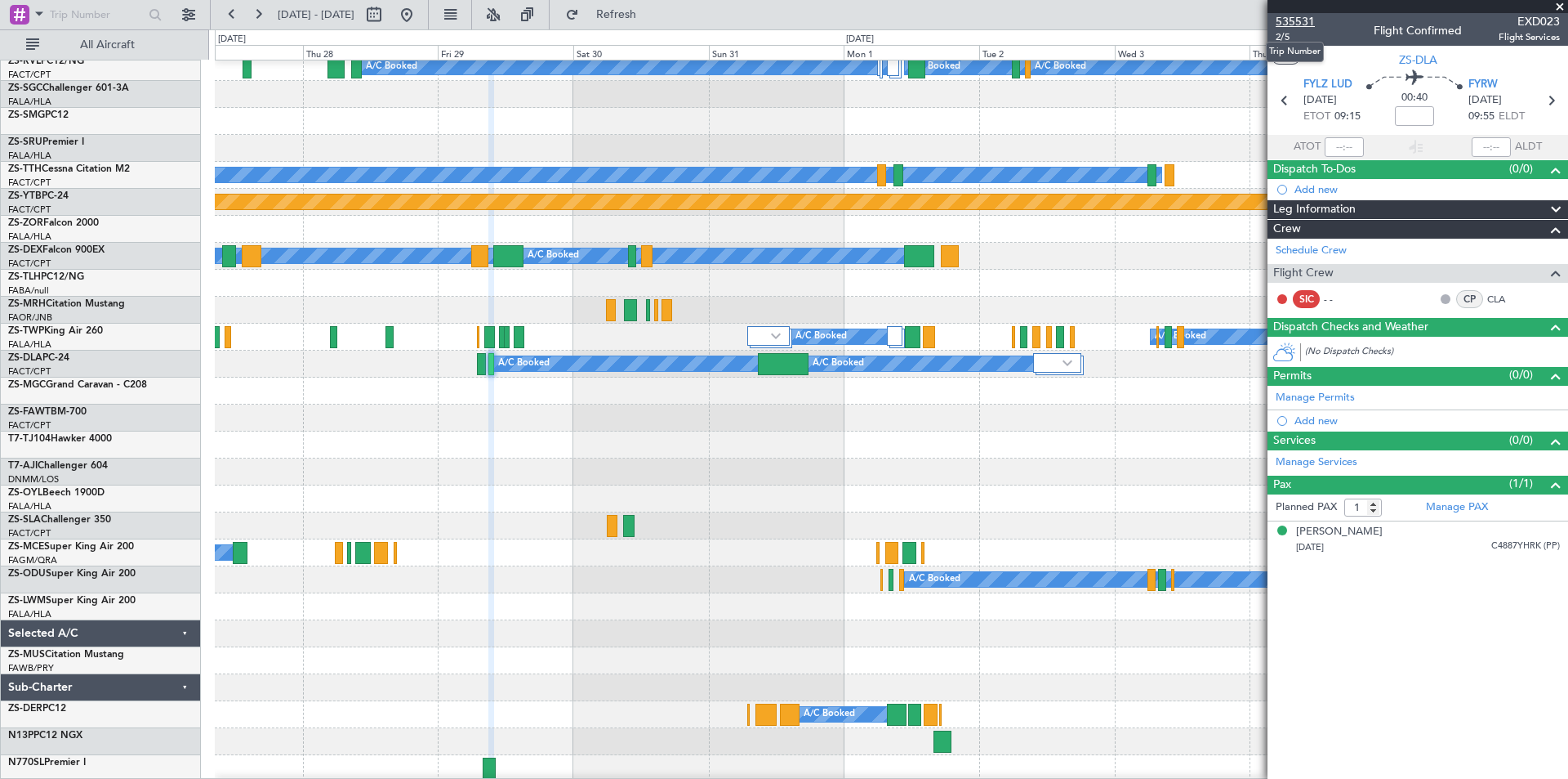
click at [1298, 19] on span "535531" at bounding box center [1295, 22] width 39 height 17
